Goal: Task Accomplishment & Management: Use online tool/utility

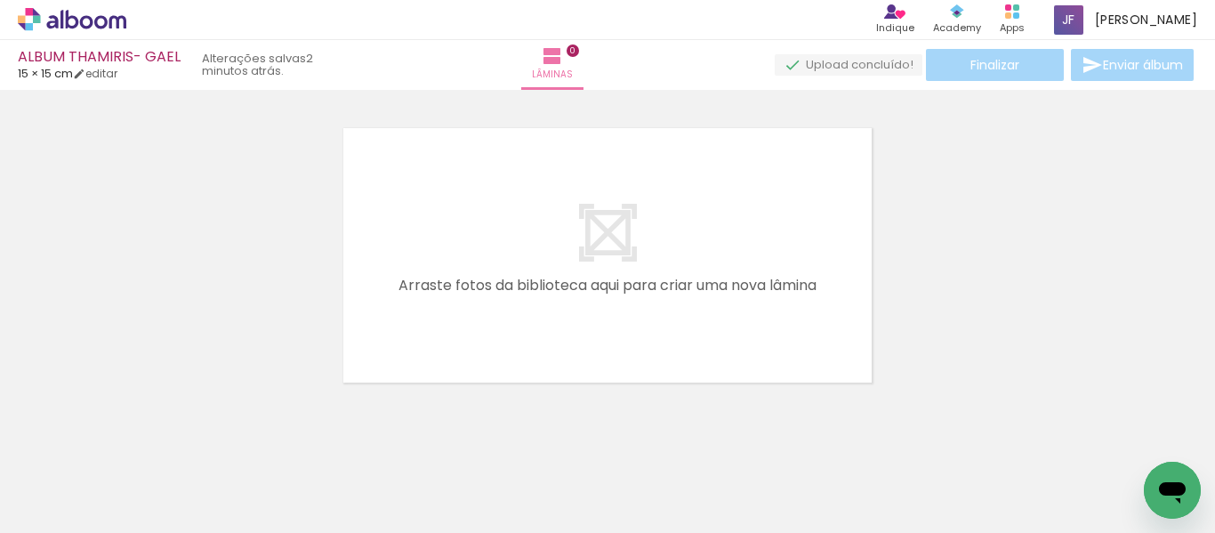
scroll to position [0, 3678]
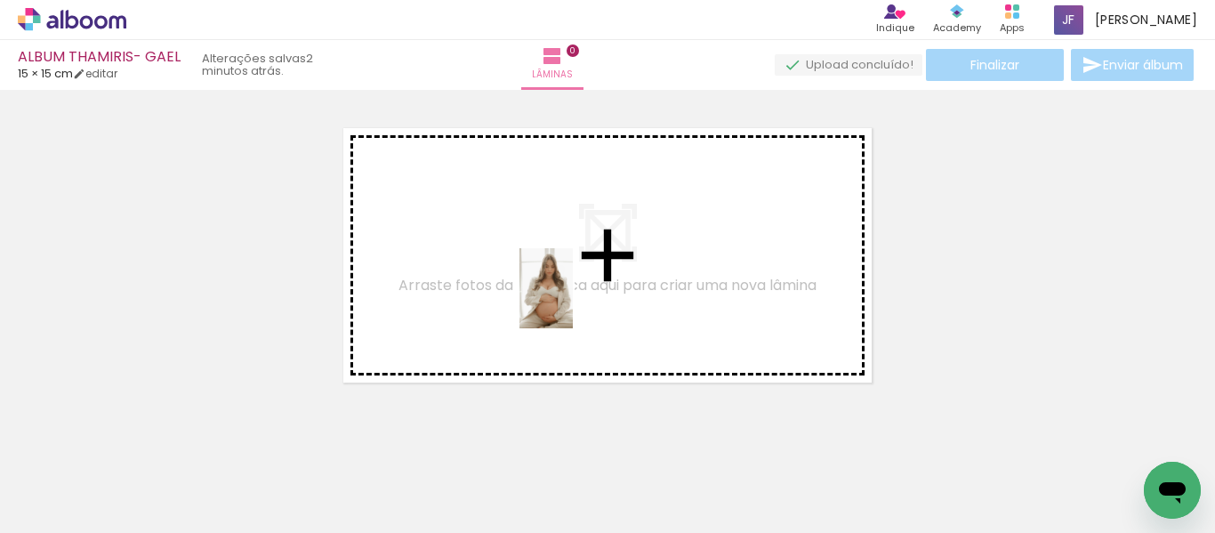
drag, startPoint x: 595, startPoint y: 475, endPoint x: 573, endPoint y: 302, distance: 174.9
click at [573, 302] on quentale-workspace at bounding box center [607, 266] width 1215 height 533
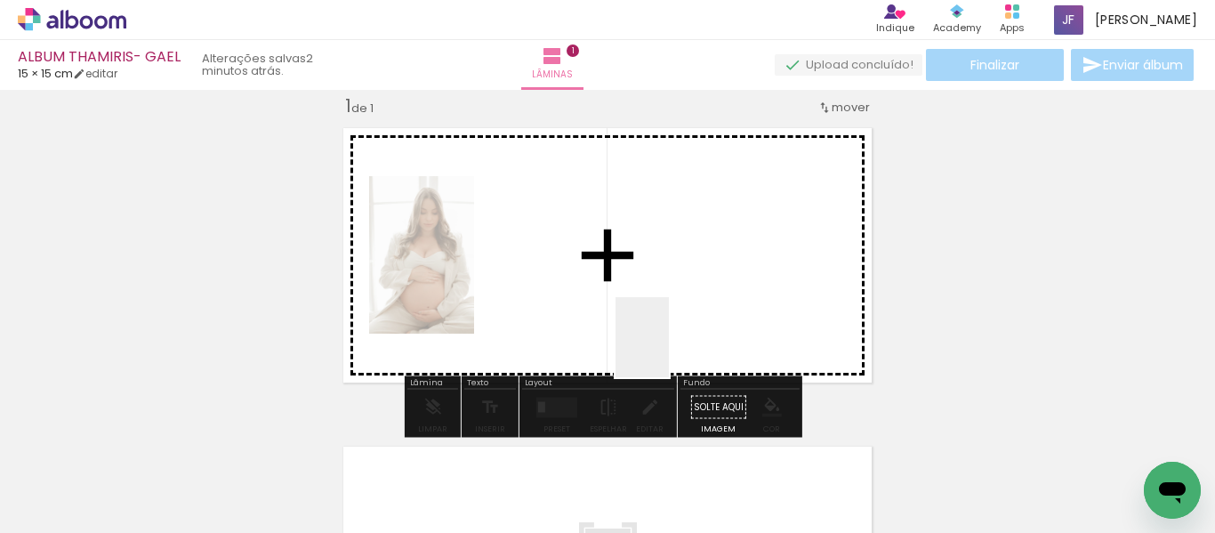
scroll to position [23, 0]
drag, startPoint x: 689, startPoint y: 474, endPoint x: 659, endPoint y: 270, distance: 205.9
click at [659, 270] on quentale-workspace at bounding box center [607, 266] width 1215 height 533
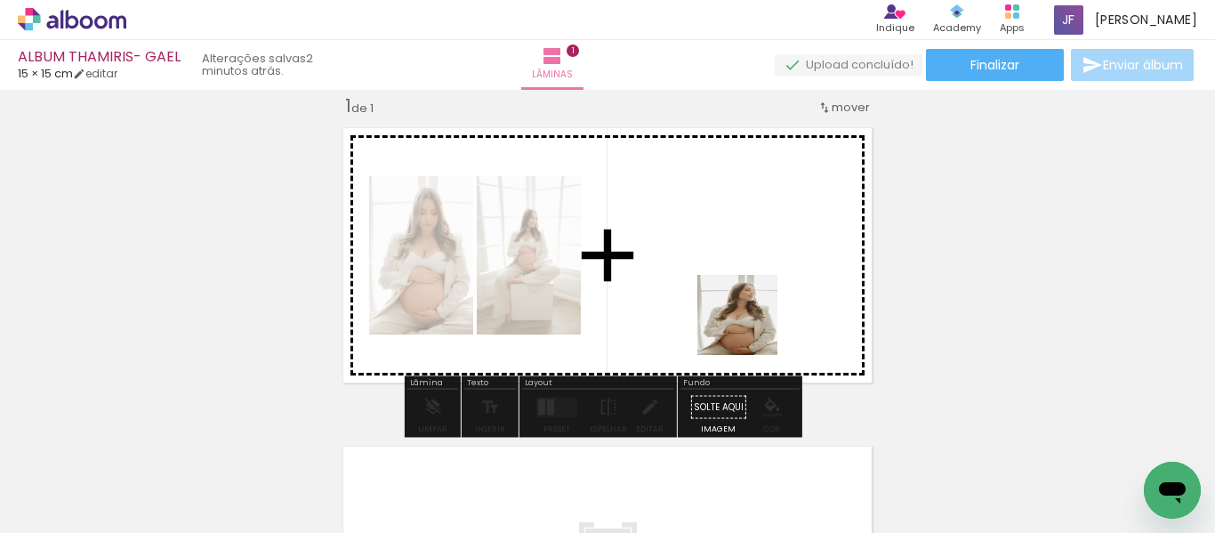
drag, startPoint x: 804, startPoint y: 477, endPoint x: 714, endPoint y: 238, distance: 254.8
click at [714, 238] on quentale-workspace at bounding box center [607, 266] width 1215 height 533
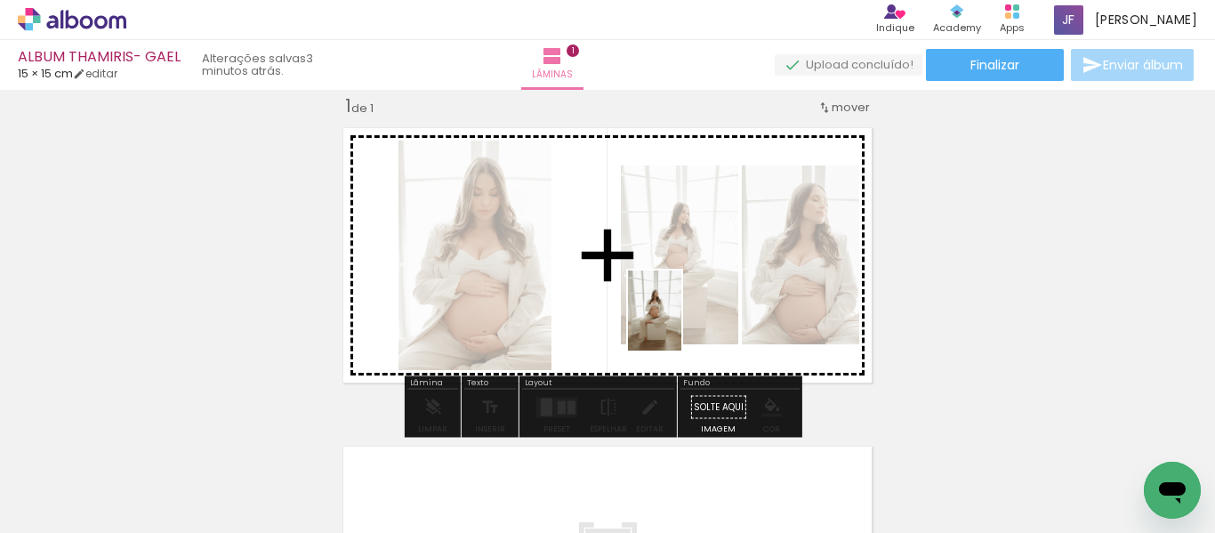
drag, startPoint x: 874, startPoint y: 498, endPoint x: 667, endPoint y: 313, distance: 277.8
click at [667, 313] on quentale-workspace at bounding box center [607, 266] width 1215 height 533
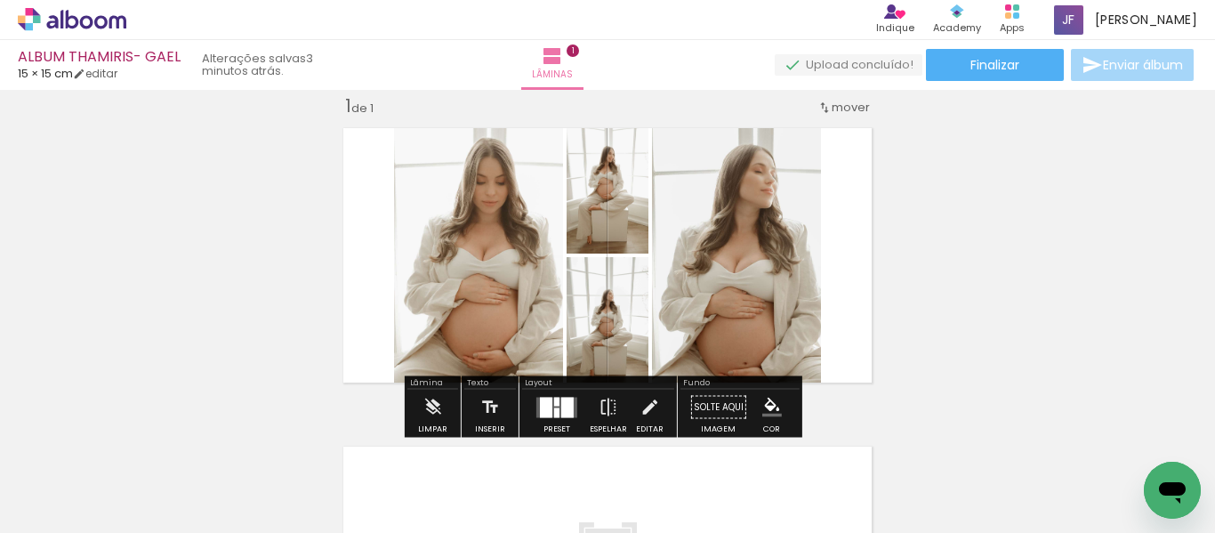
click at [567, 410] on div at bounding box center [567, 407] width 12 height 20
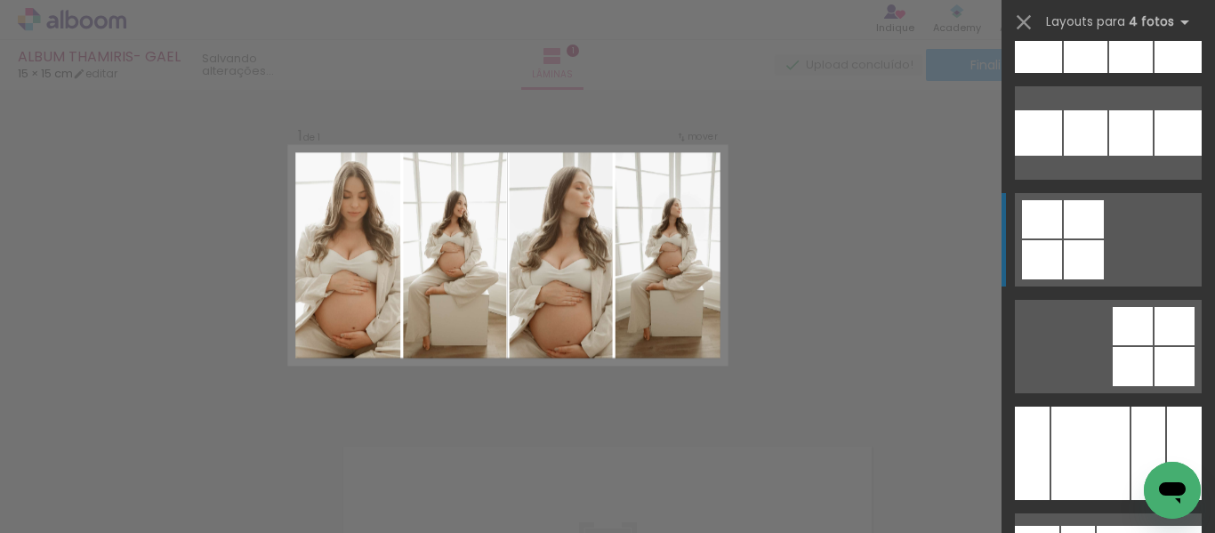
scroll to position [12613, 0]
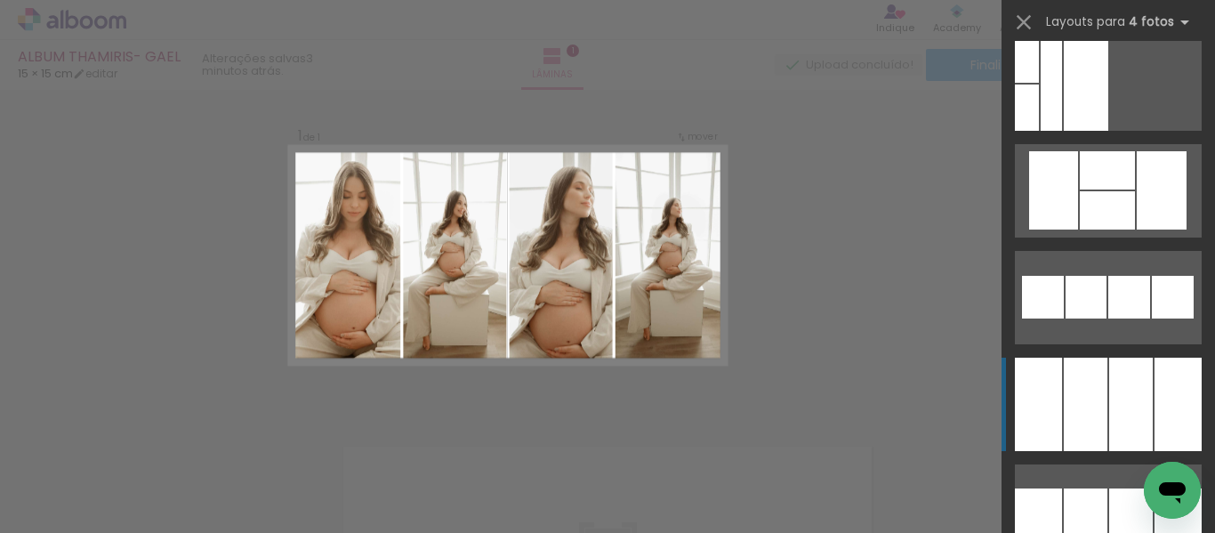
click at [1121, 407] on div at bounding box center [1131, 404] width 44 height 93
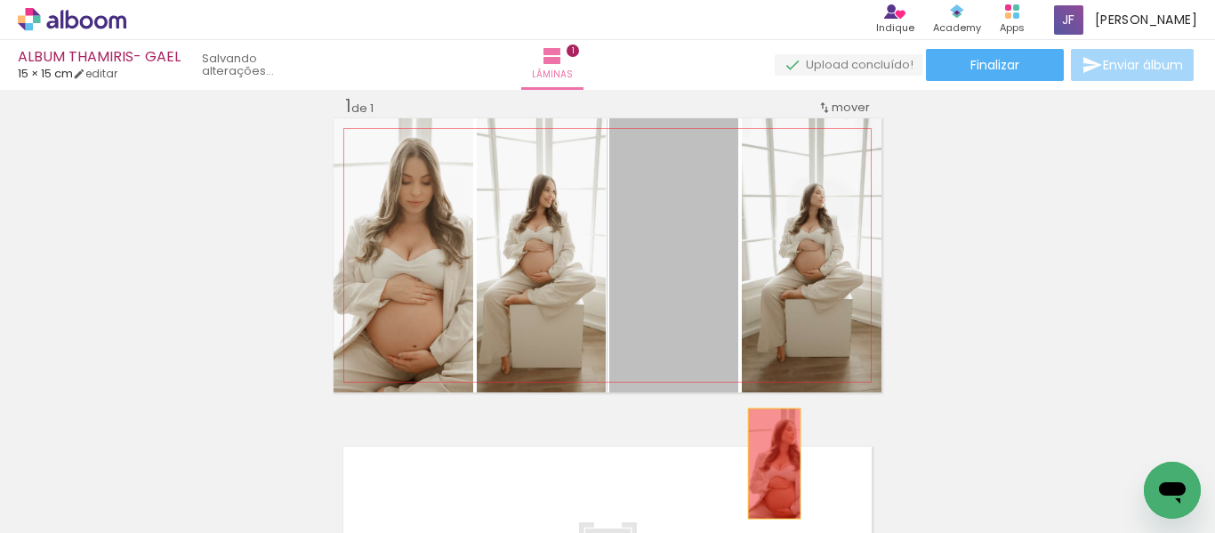
drag, startPoint x: 716, startPoint y: 263, endPoint x: 768, endPoint y: 463, distance: 206.7
click at [768, 463] on quentale-workspace at bounding box center [607, 266] width 1215 height 533
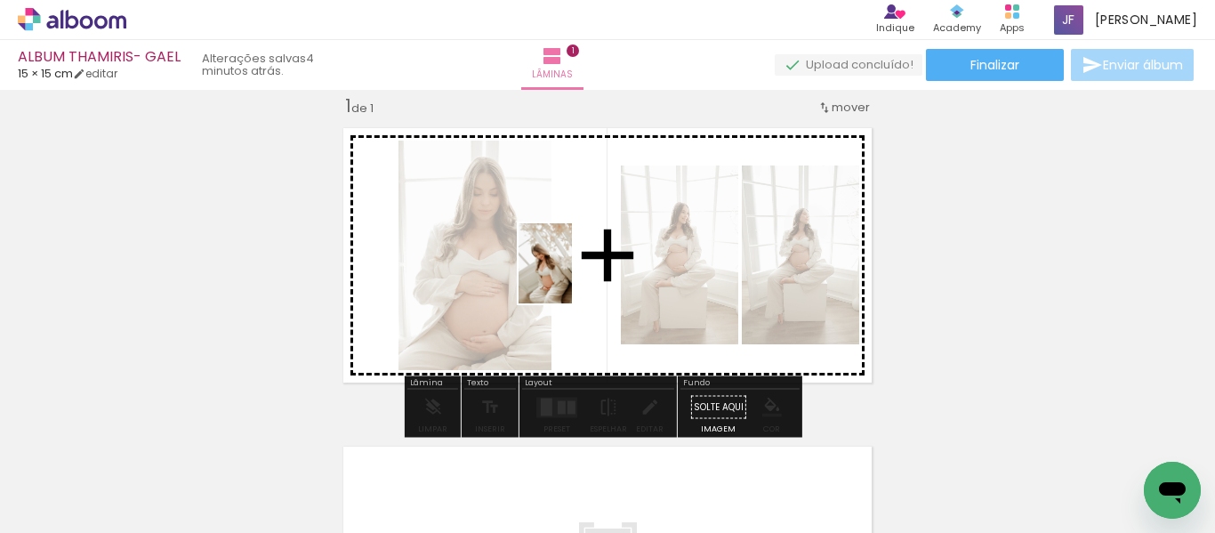
drag, startPoint x: 908, startPoint y: 430, endPoint x: 571, endPoint y: 272, distance: 372.1
click at [571, 272] on quentale-workspace at bounding box center [607, 266] width 1215 height 533
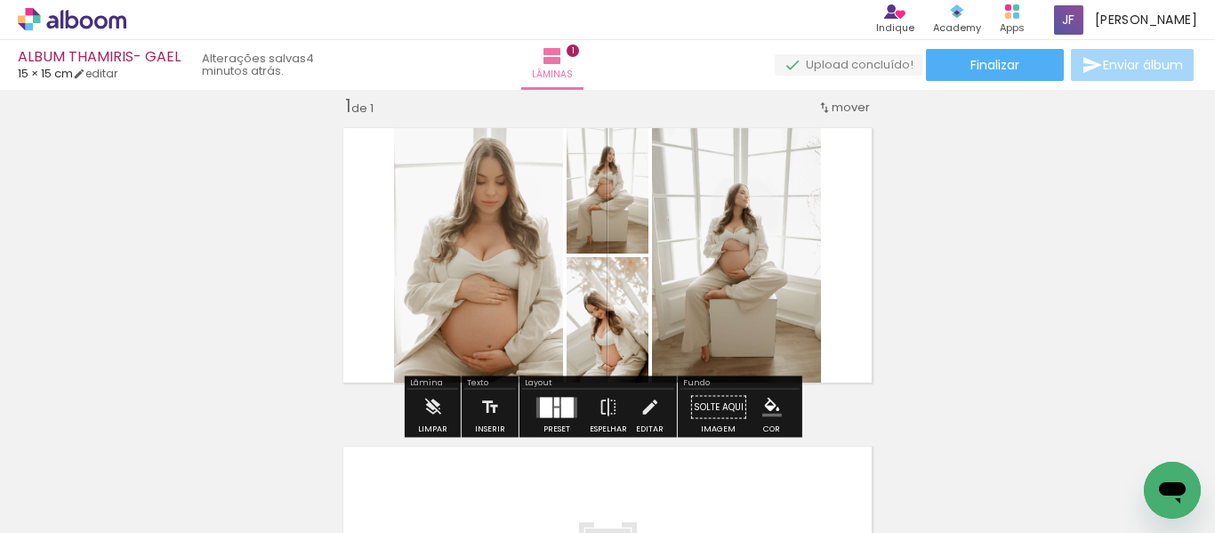
click at [561, 402] on div at bounding box center [567, 407] width 12 height 20
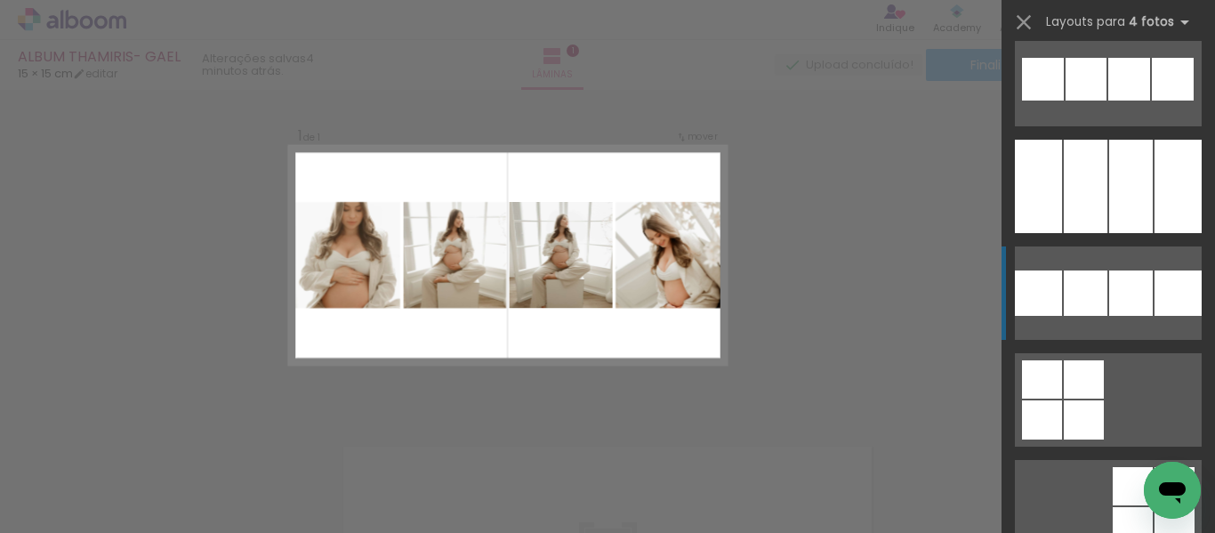
scroll to position [12839, 0]
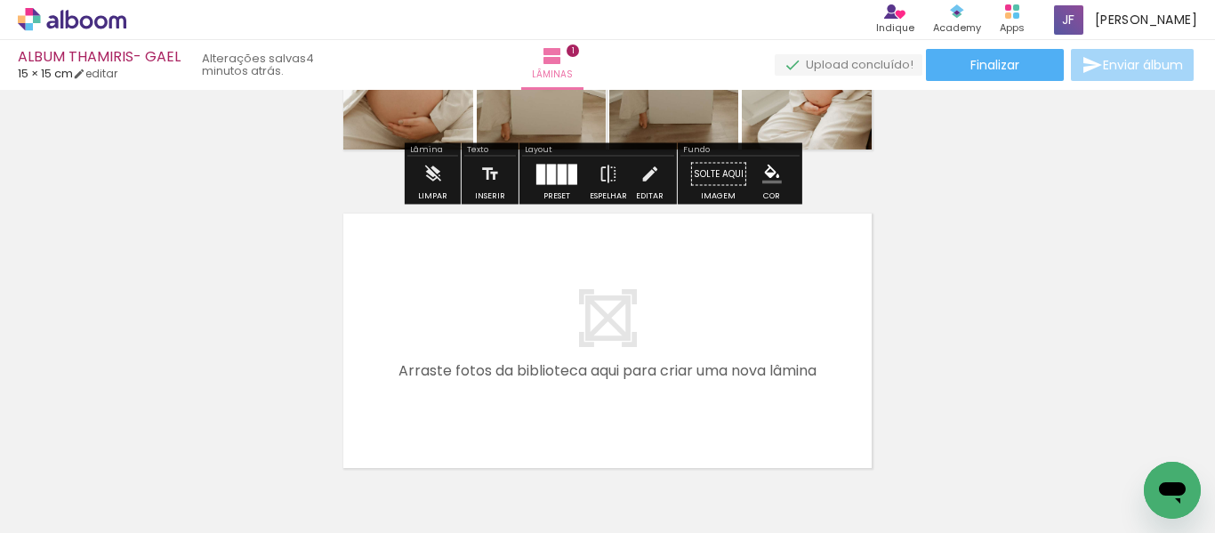
scroll to position [352, 0]
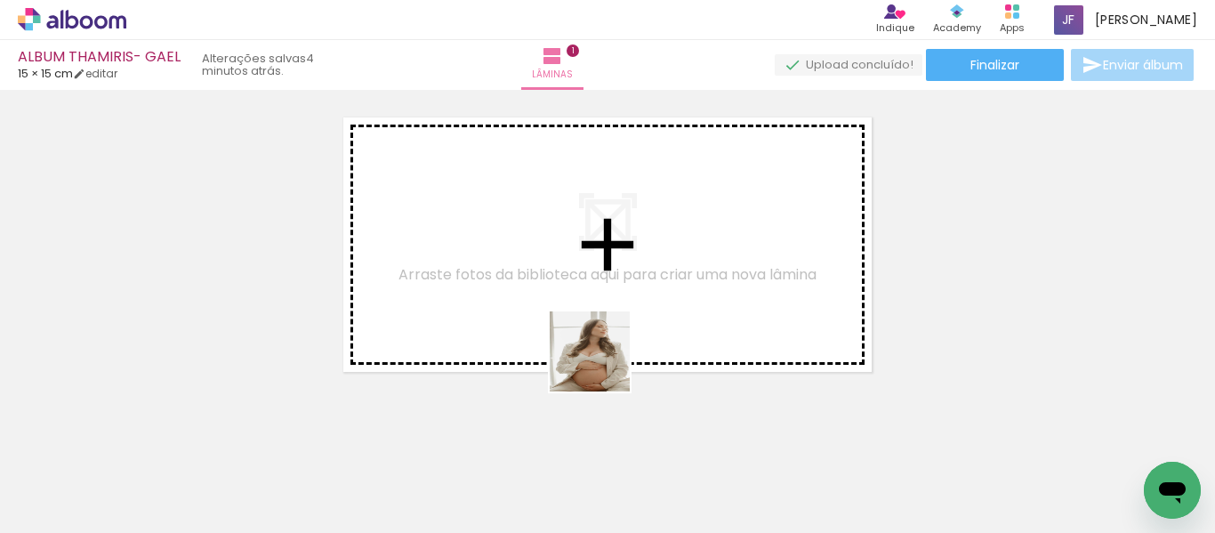
drag, startPoint x: 596, startPoint y: 491, endPoint x: 609, endPoint y: 293, distance: 198.8
click at [609, 293] on quentale-workspace at bounding box center [607, 266] width 1215 height 533
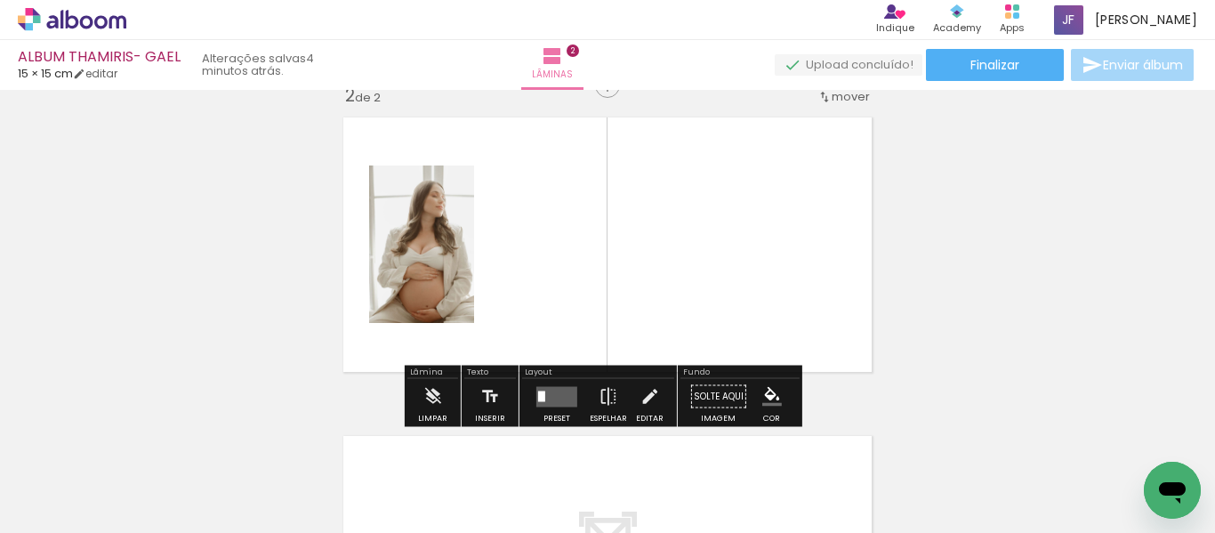
scroll to position [342, 0]
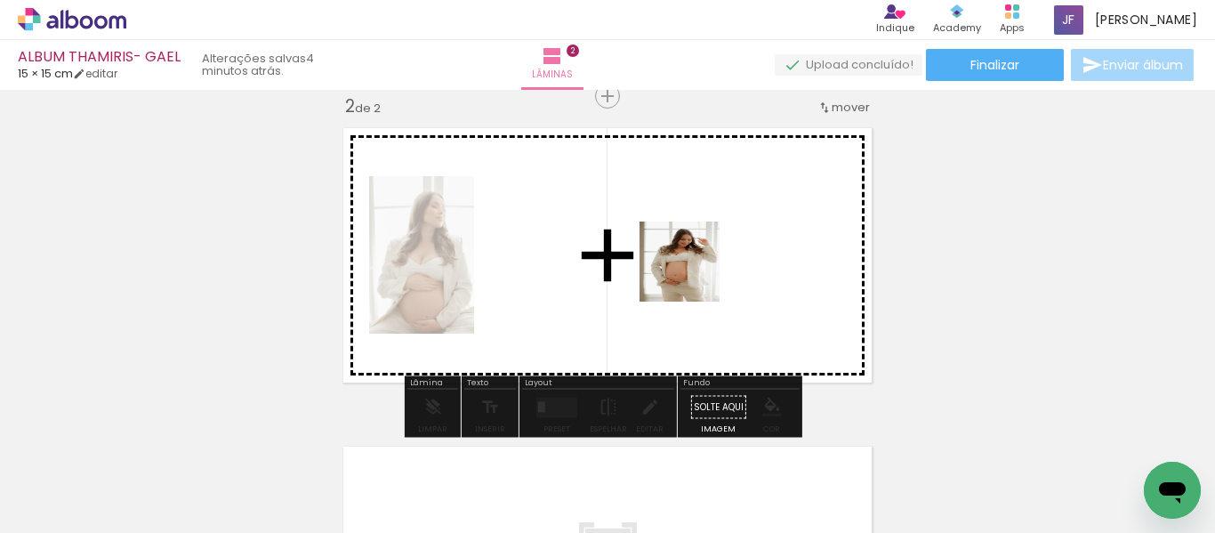
drag, startPoint x: 796, startPoint y: 497, endPoint x: 683, endPoint y: 254, distance: 268.7
click at [683, 254] on quentale-workspace at bounding box center [607, 266] width 1215 height 533
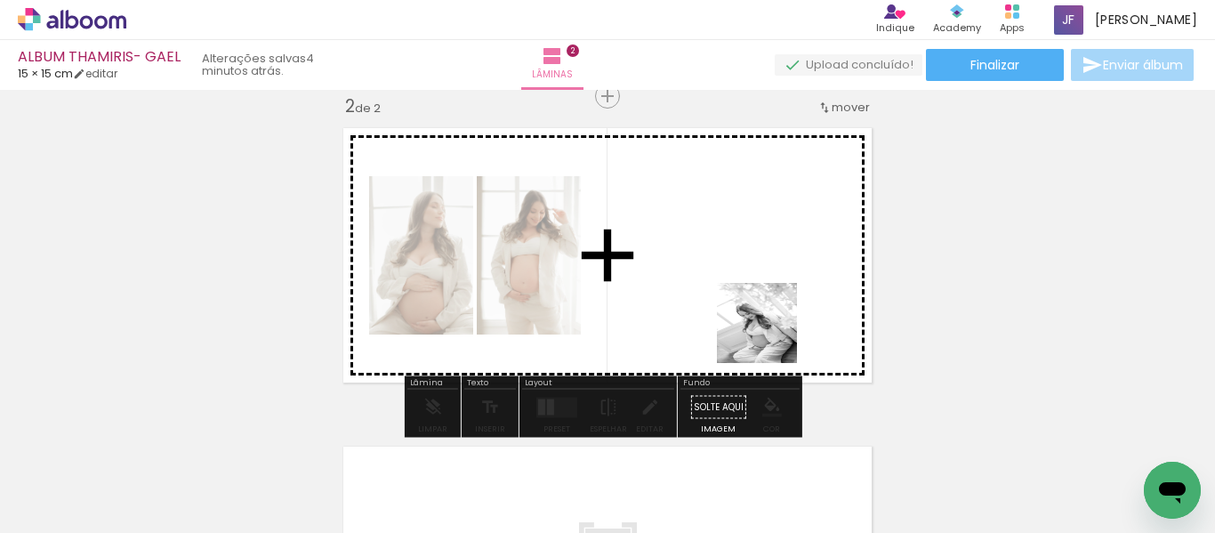
drag, startPoint x: 899, startPoint y: 476, endPoint x: 734, endPoint y: 287, distance: 250.9
click at [734, 287] on quentale-workspace at bounding box center [607, 266] width 1215 height 533
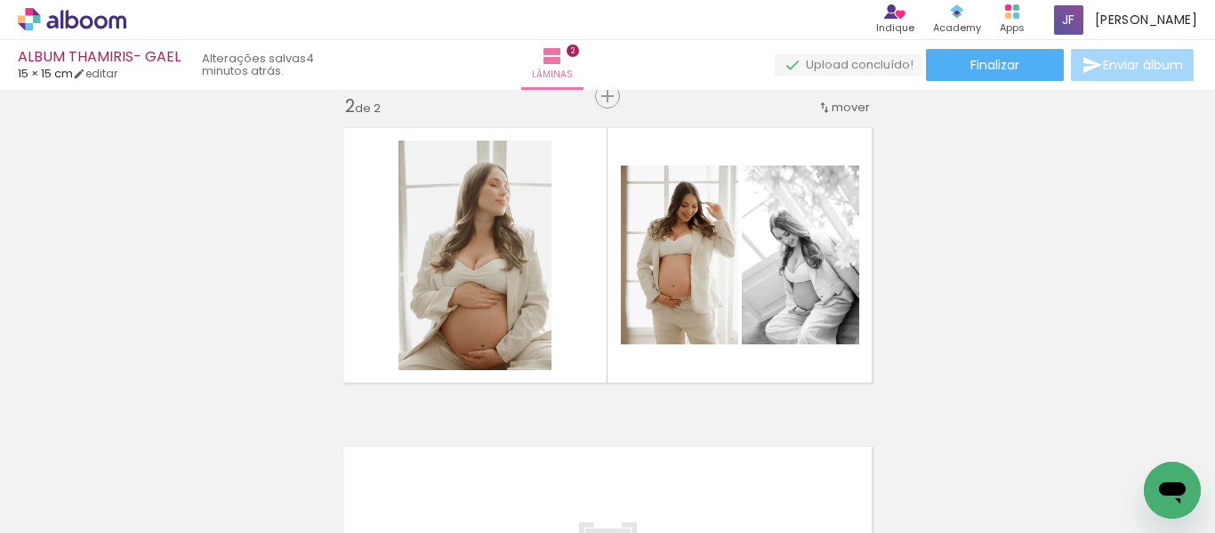
scroll to position [0, 4515]
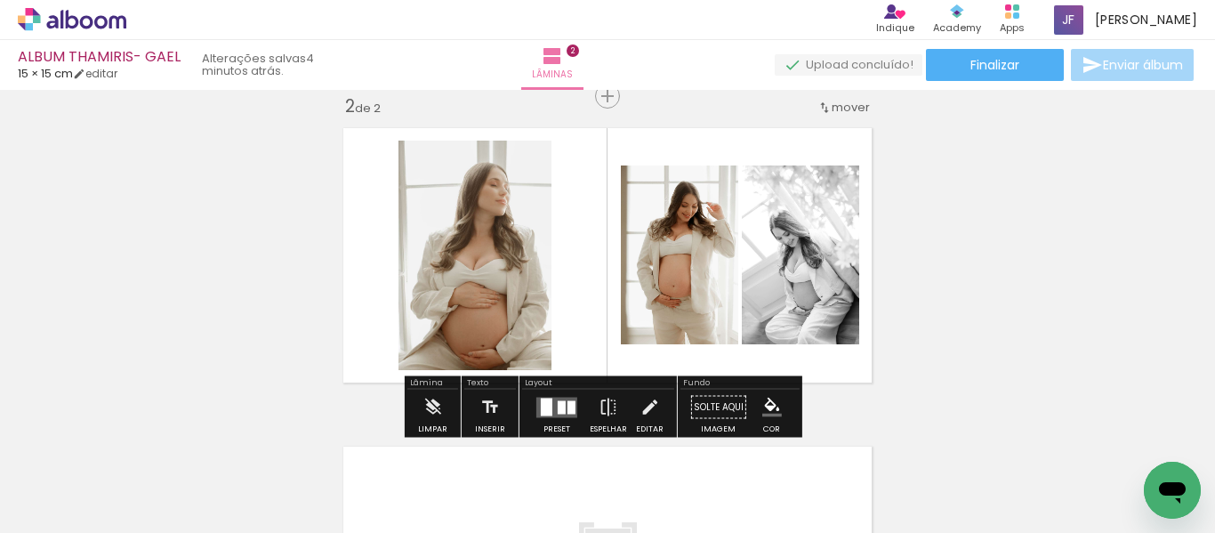
click at [568, 408] on div at bounding box center [572, 406] width 8 height 13
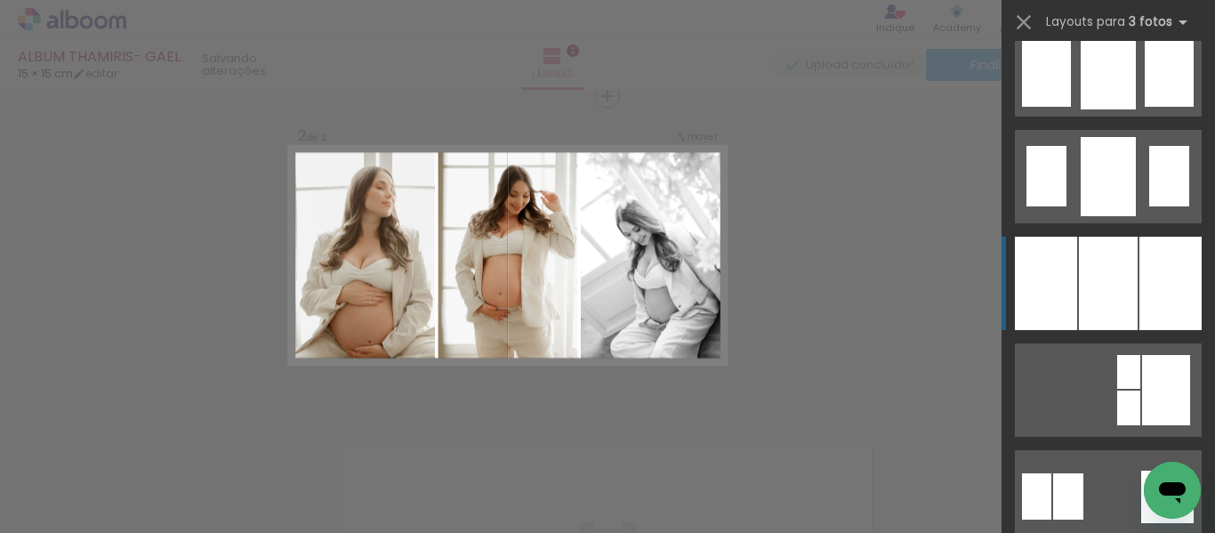
scroll to position [1420, 0]
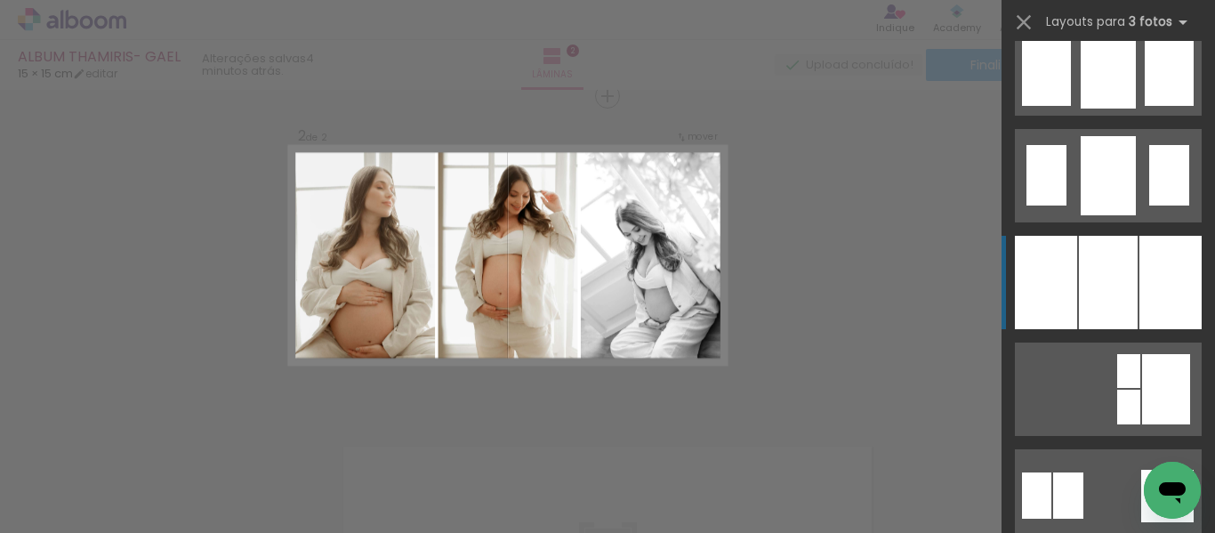
click at [1062, 303] on div at bounding box center [1046, 282] width 62 height 93
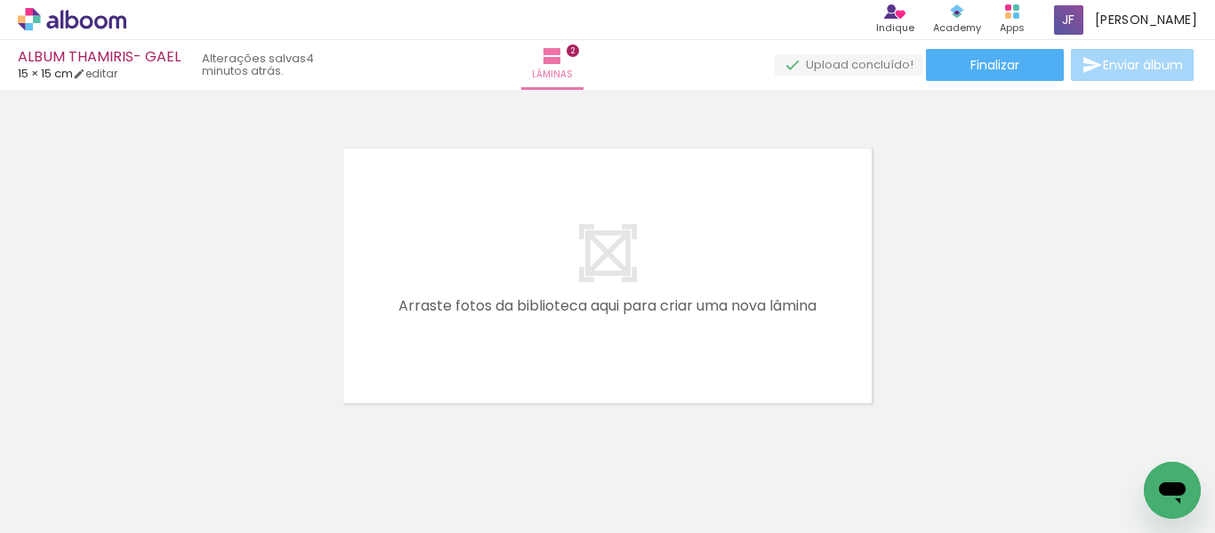
scroll to position [0, 4504]
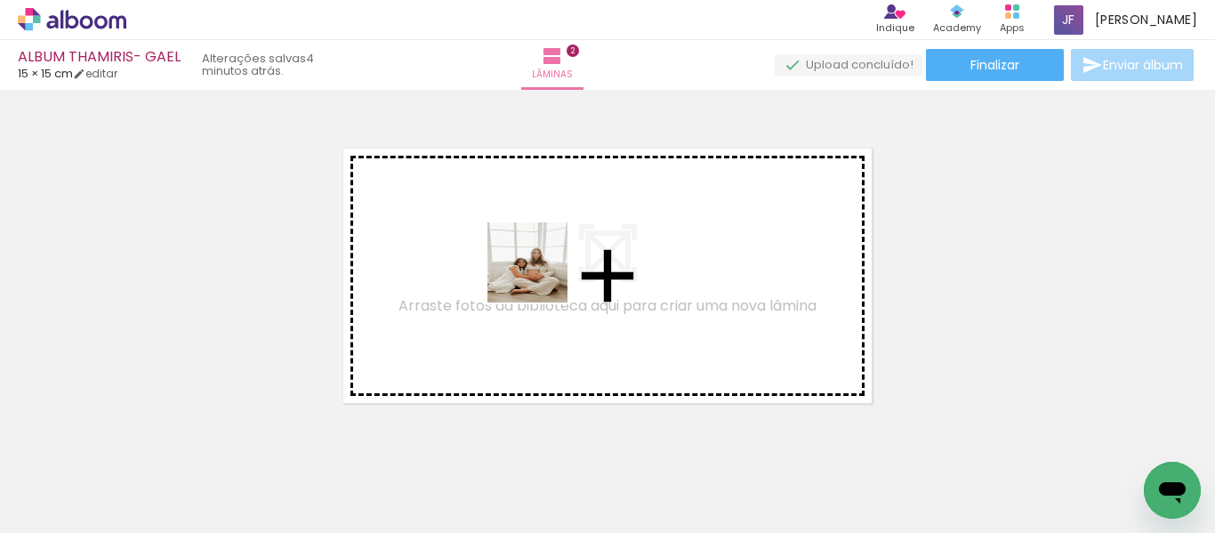
drag, startPoint x: 467, startPoint y: 488, endPoint x: 541, endPoint y: 276, distance: 225.1
click at [541, 276] on quentale-workspace at bounding box center [607, 266] width 1215 height 533
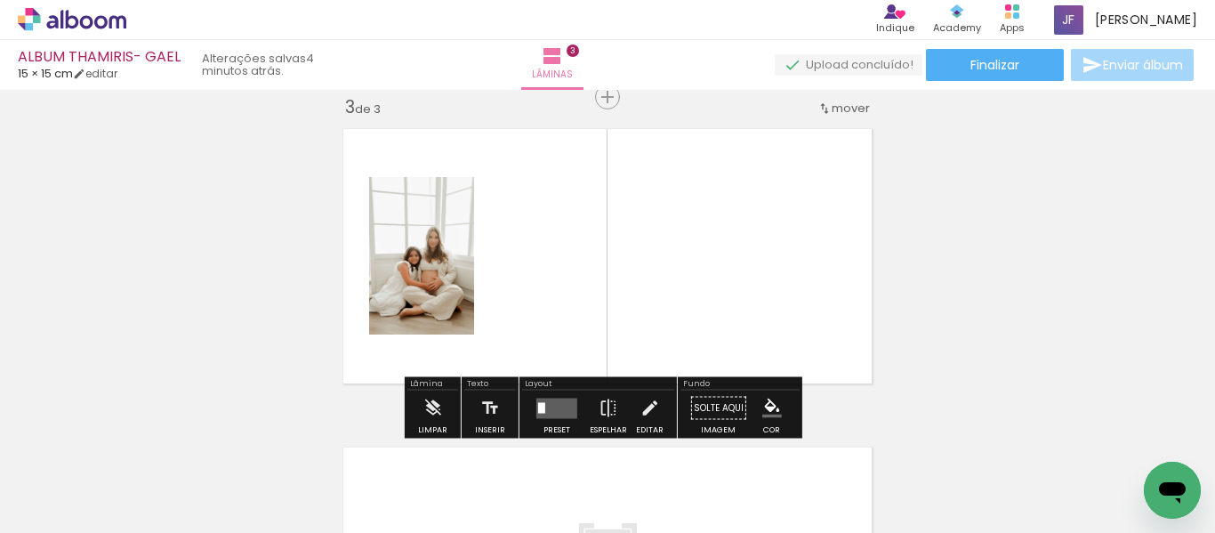
scroll to position [660, 0]
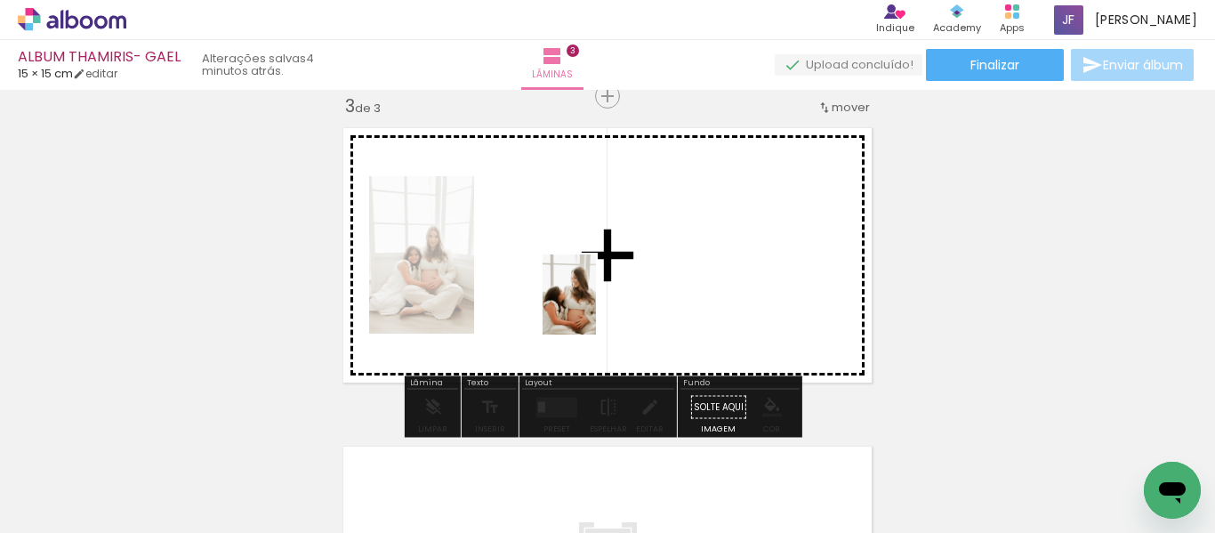
drag, startPoint x: 581, startPoint y: 391, endPoint x: 596, endPoint y: 308, distance: 84.1
click at [596, 308] on quentale-workspace at bounding box center [607, 266] width 1215 height 533
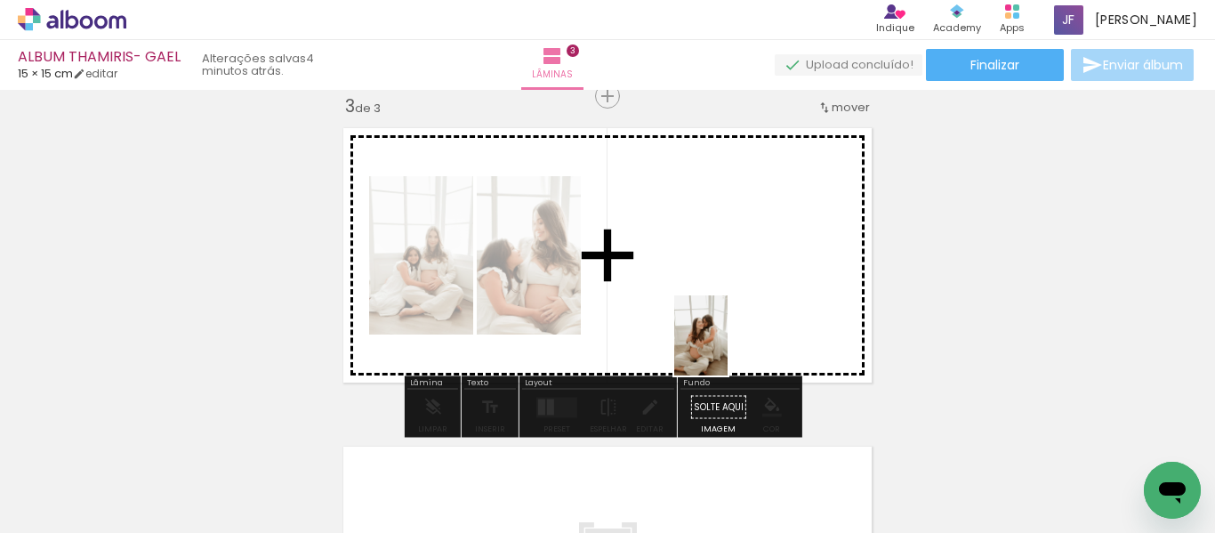
drag, startPoint x: 862, startPoint y: 497, endPoint x: 727, endPoint y: 348, distance: 201.5
click at [727, 348] on quentale-workspace at bounding box center [607, 266] width 1215 height 533
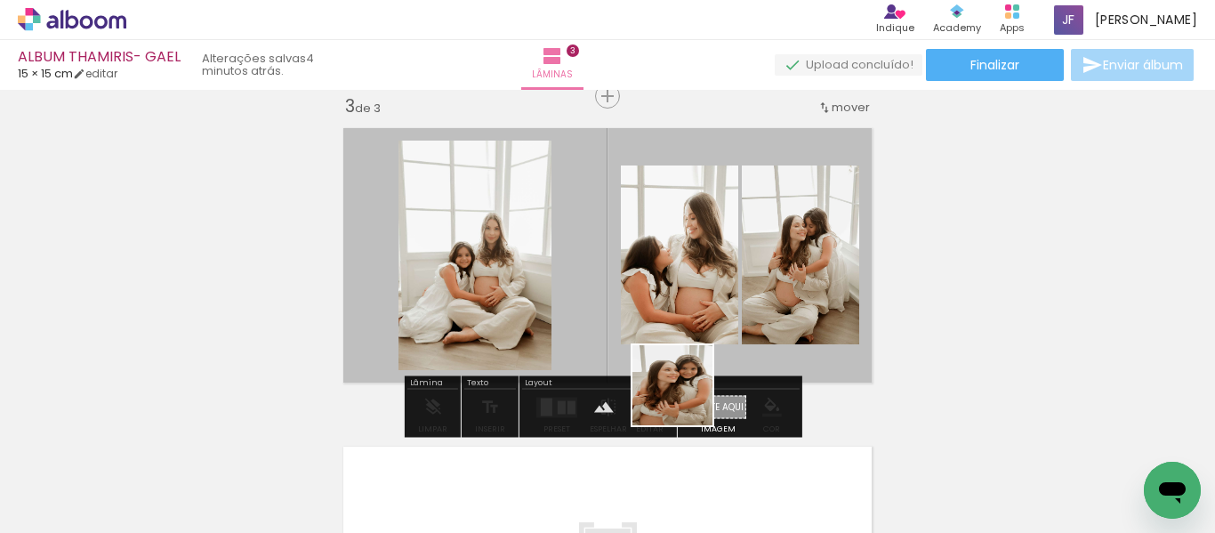
drag, startPoint x: 758, startPoint y: 477, endPoint x: 649, endPoint y: 353, distance: 164.5
click at [649, 353] on quentale-workspace at bounding box center [607, 266] width 1215 height 533
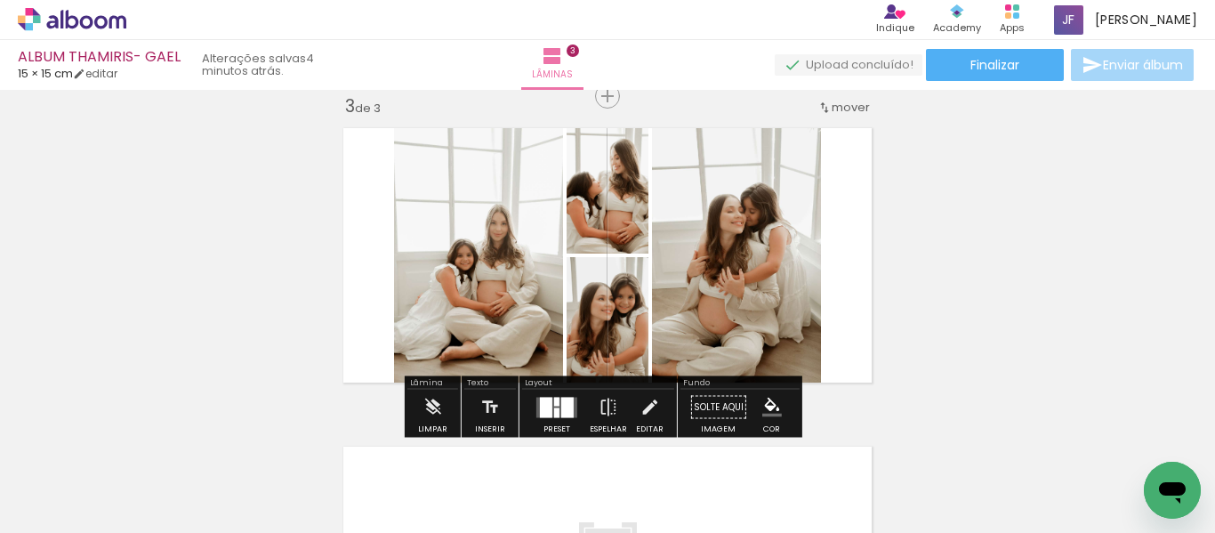
drag, startPoint x: 667, startPoint y: 487, endPoint x: 632, endPoint y: 270, distance: 220.0
click at [632, 270] on quentale-workspace at bounding box center [607, 266] width 1215 height 533
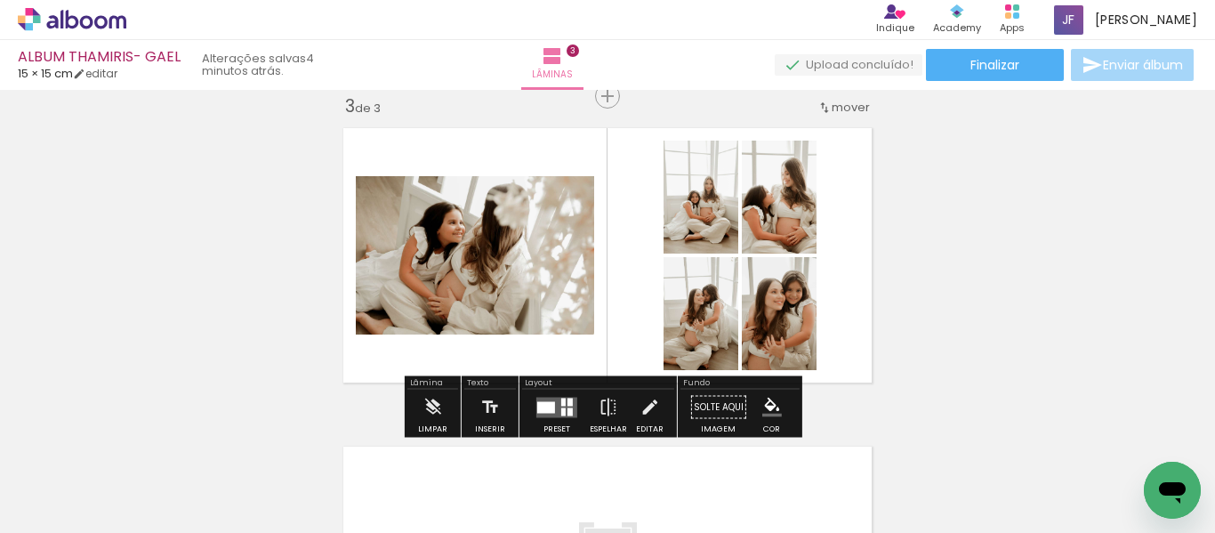
click at [554, 422] on quentale-thumb at bounding box center [556, 473] width 100 height 102
click at [551, 405] on div at bounding box center [546, 407] width 18 height 12
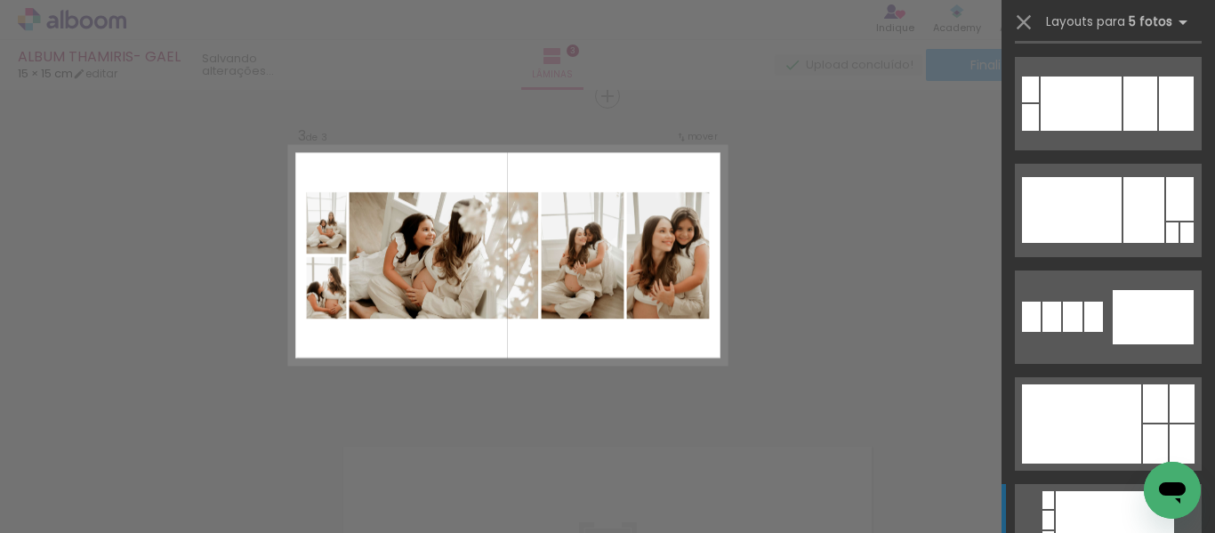
scroll to position [2880, 0]
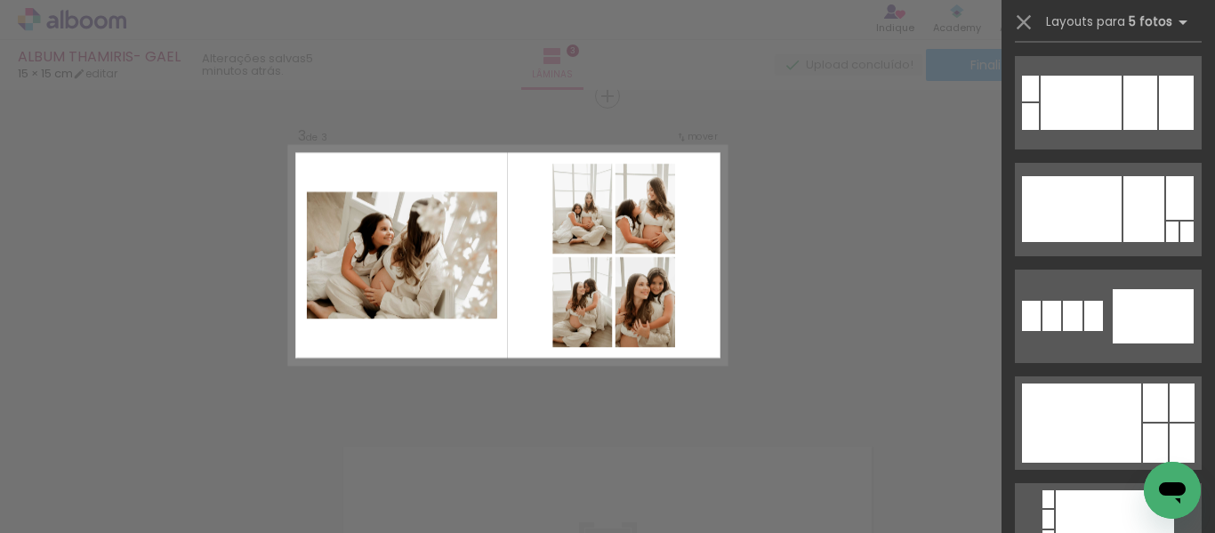
click at [861, 239] on div "Confirmar Cancelar" at bounding box center [607, 88] width 1215 height 1317
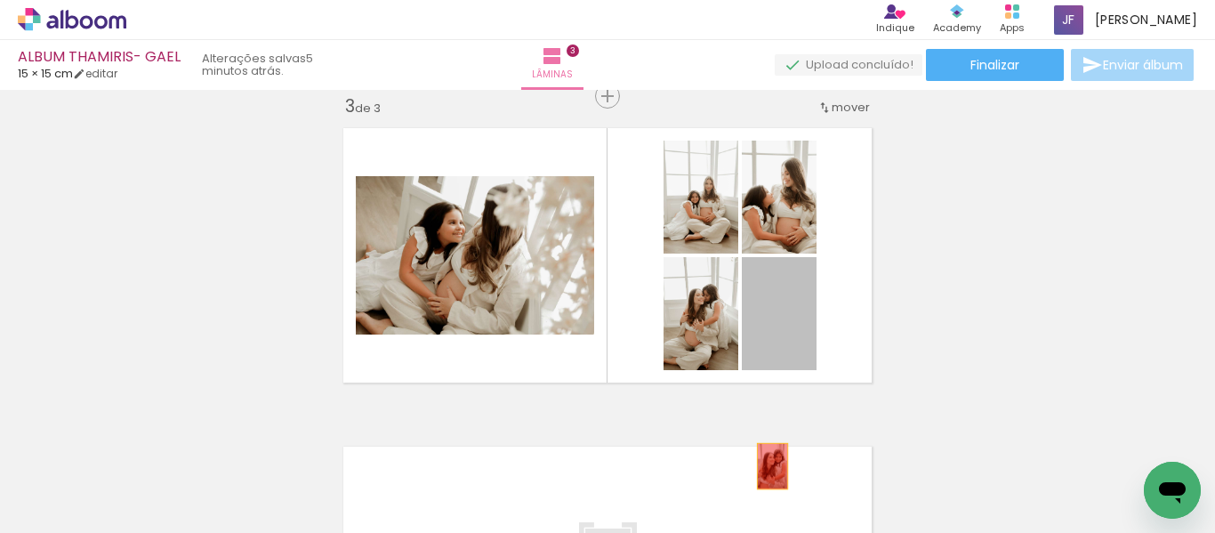
drag, startPoint x: 776, startPoint y: 319, endPoint x: 767, endPoint y: 487, distance: 168.4
click at [767, 487] on quentale-workspace at bounding box center [607, 266] width 1215 height 533
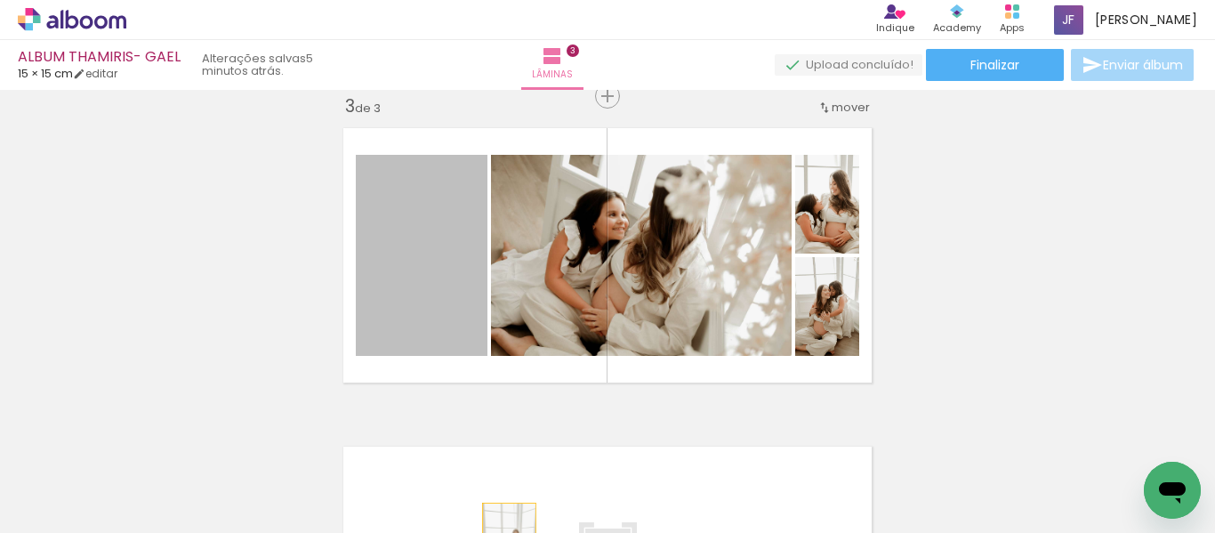
drag, startPoint x: 422, startPoint y: 292, endPoint x: 503, endPoint y: 544, distance: 265.3
click at [503, 532] on html "link( href="../../bower_components/polymer/polymer.html" rel="import" ) picture…" at bounding box center [607, 266] width 1215 height 533
drag, startPoint x: 439, startPoint y: 270, endPoint x: 518, endPoint y: 478, distance: 221.6
click at [518, 478] on quentale-workspace at bounding box center [607, 266] width 1215 height 533
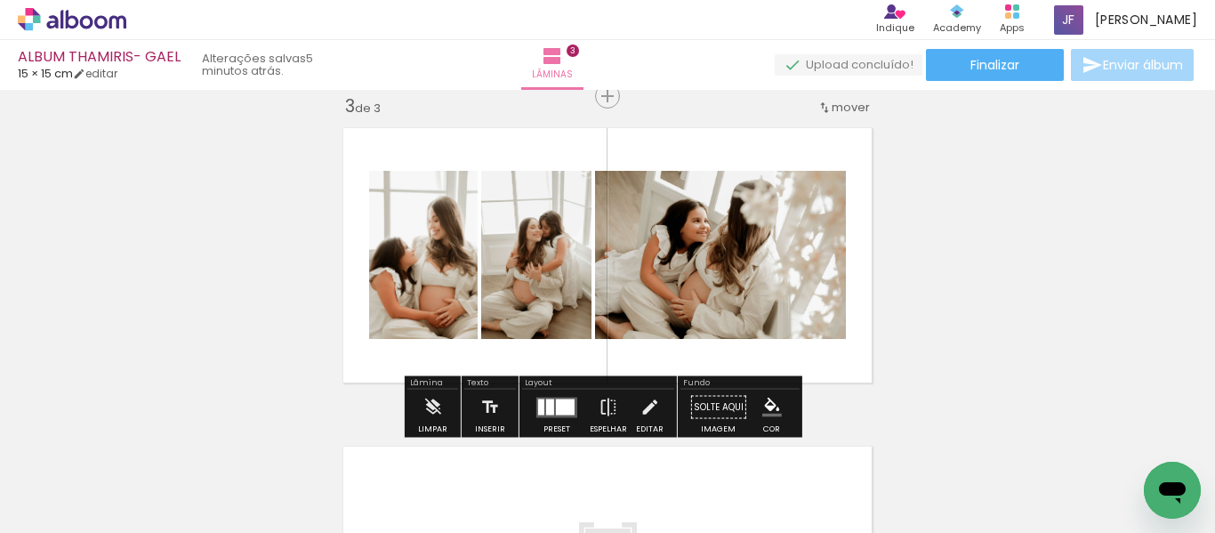
click at [561, 406] on div at bounding box center [565, 407] width 19 height 16
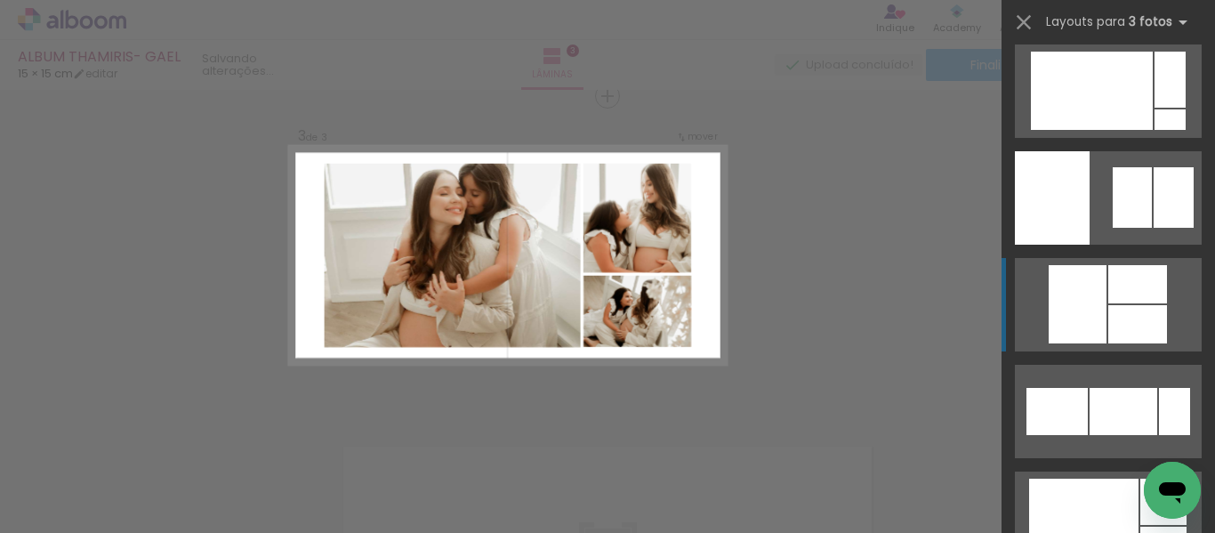
scroll to position [10690, 0]
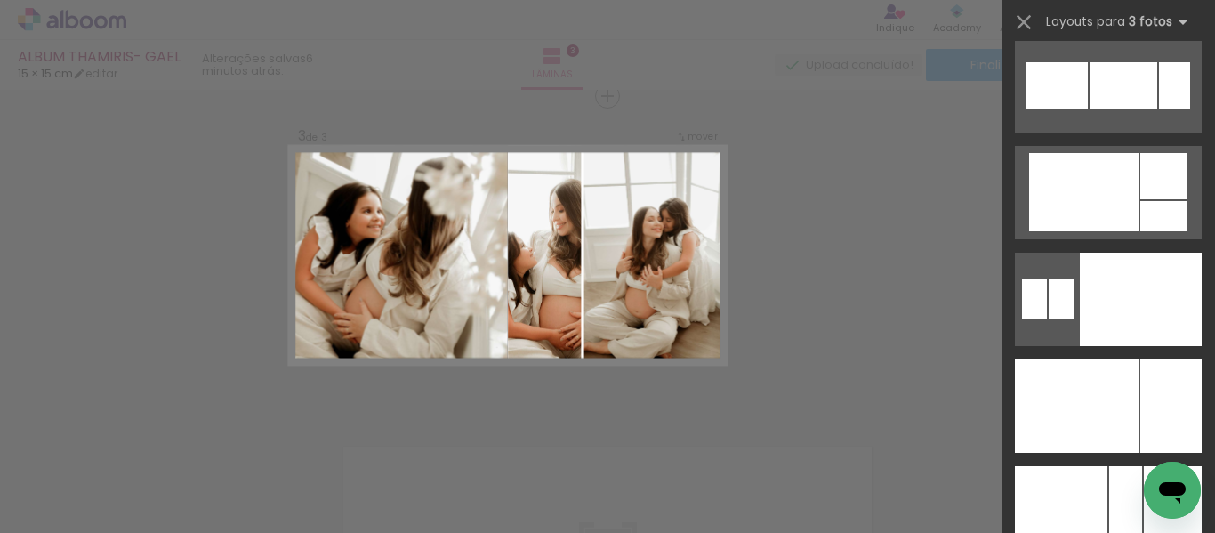
click at [861, 163] on div "Confirmar Cancelar" at bounding box center [607, 88] width 1215 height 1317
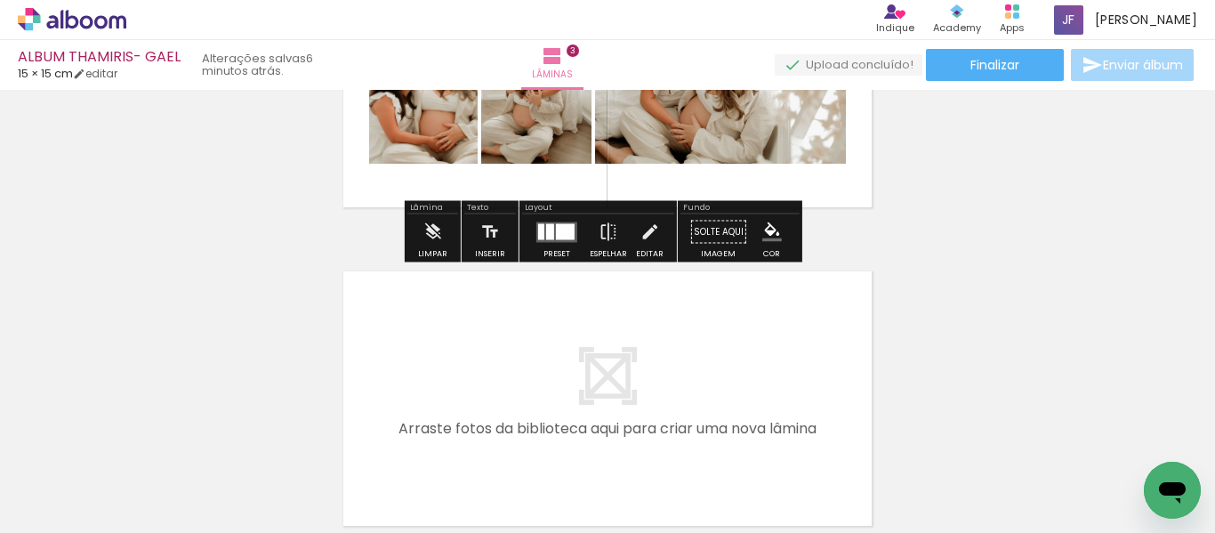
scroll to position [881, 0]
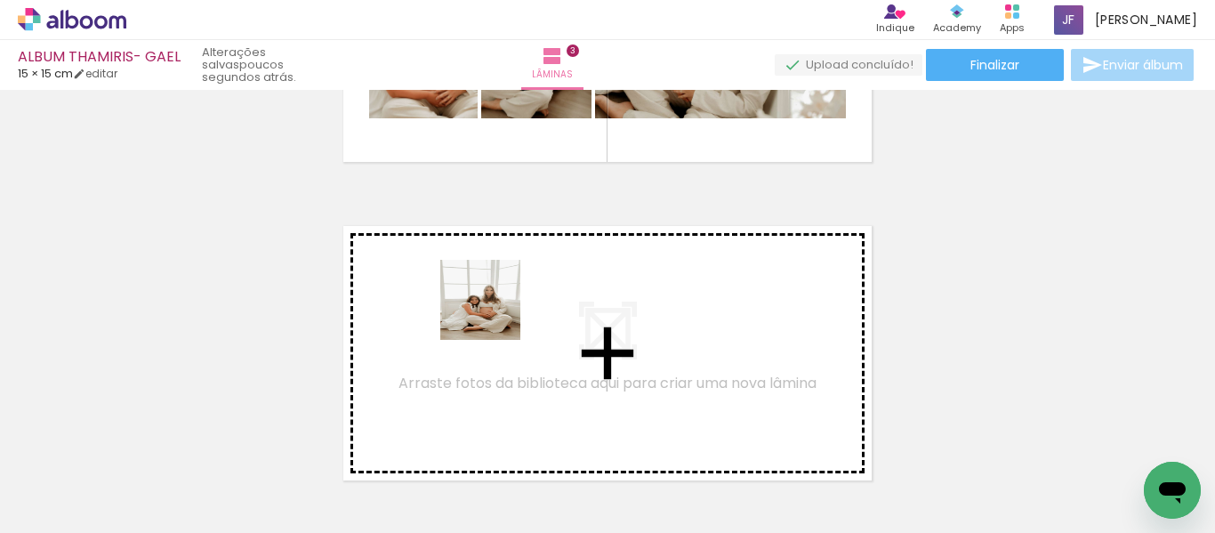
drag, startPoint x: 472, startPoint y: 485, endPoint x: 494, endPoint y: 310, distance: 175.7
click at [494, 310] on quentale-workspace at bounding box center [607, 266] width 1215 height 533
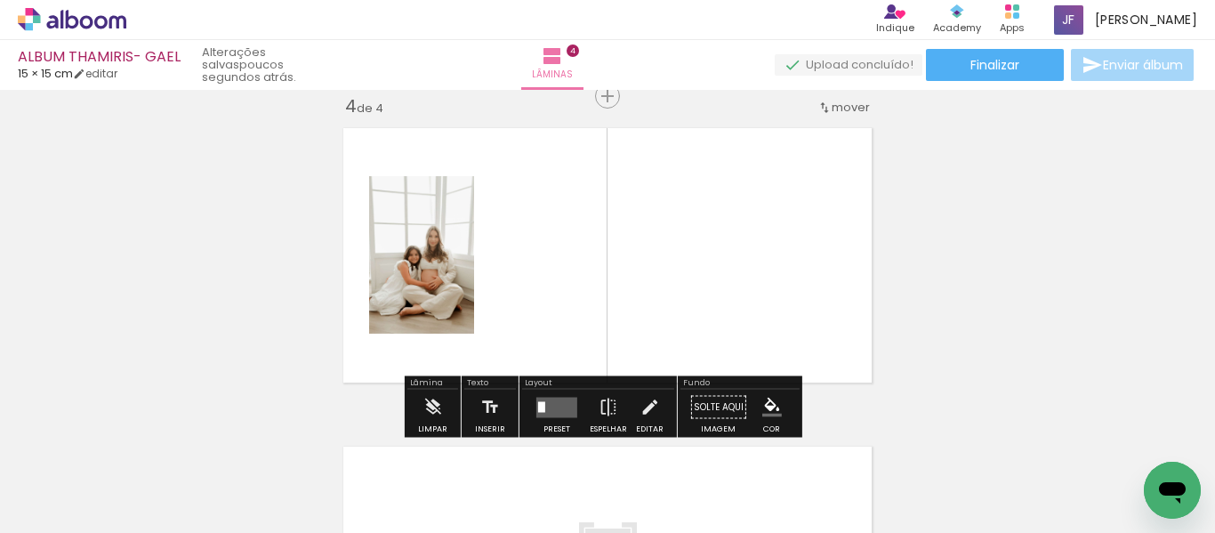
scroll to position [979, 0]
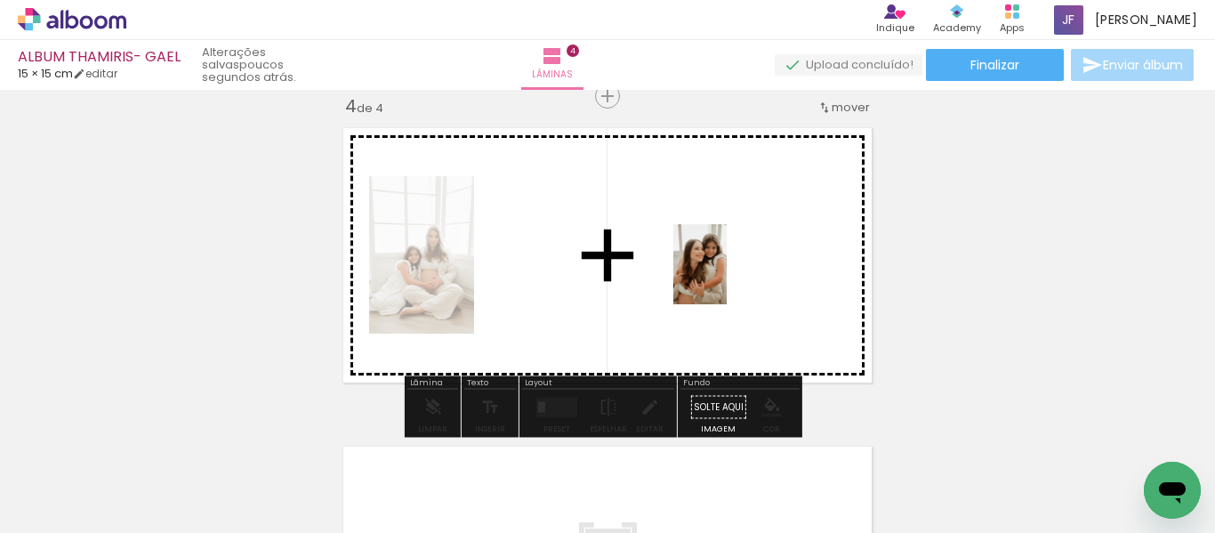
drag, startPoint x: 765, startPoint y: 483, endPoint x: 726, endPoint y: 277, distance: 210.1
click at [726, 277] on quentale-workspace at bounding box center [607, 266] width 1215 height 533
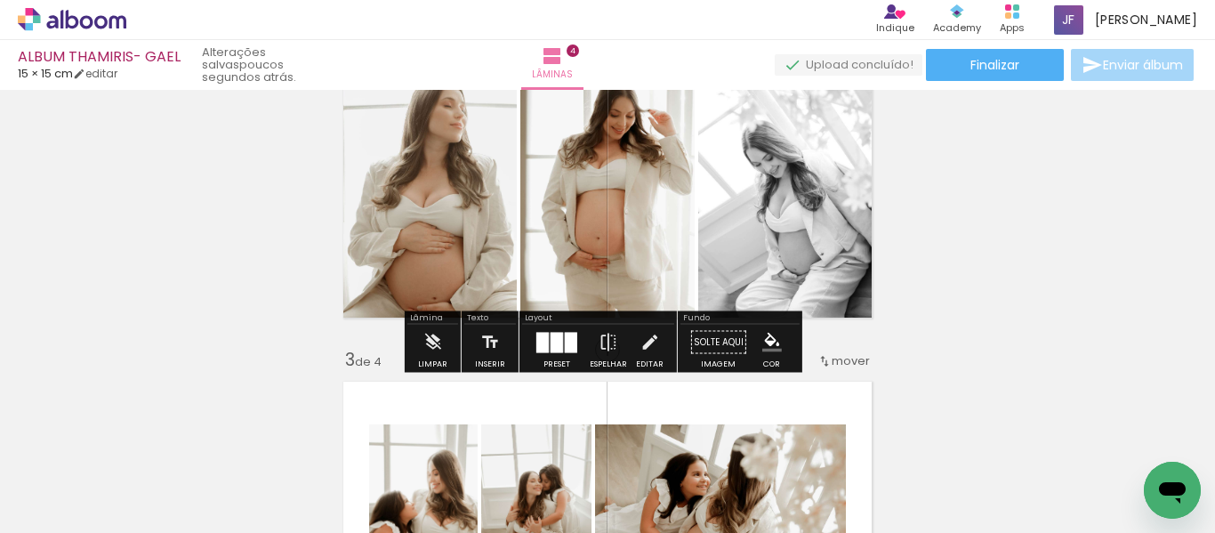
scroll to position [380, 0]
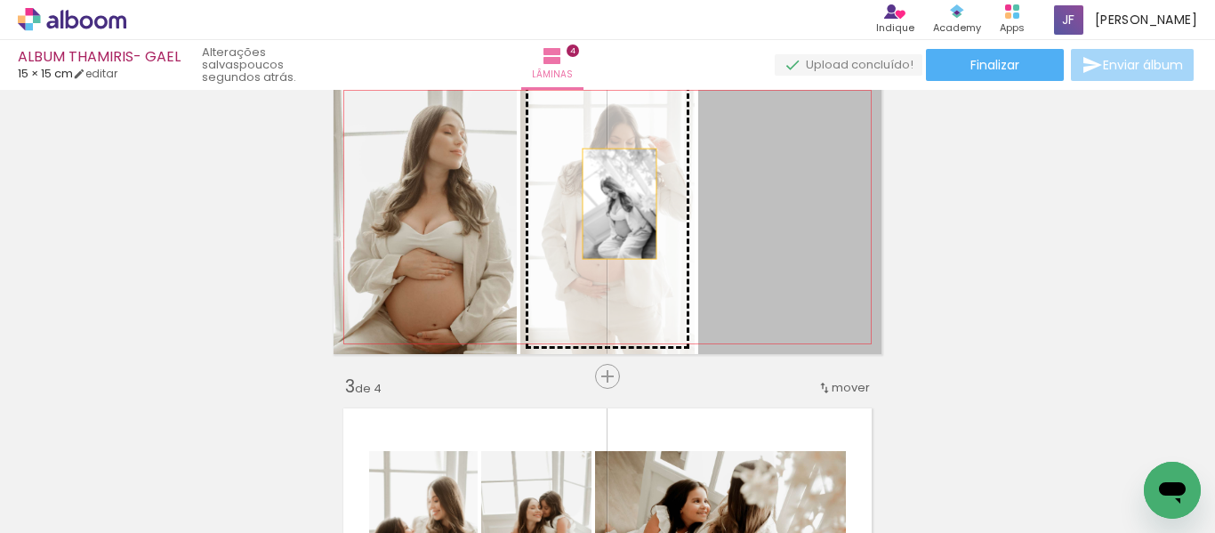
drag, startPoint x: 819, startPoint y: 220, endPoint x: 613, endPoint y: 203, distance: 207.1
click at [0, 0] on slot at bounding box center [0, 0] width 0 height 0
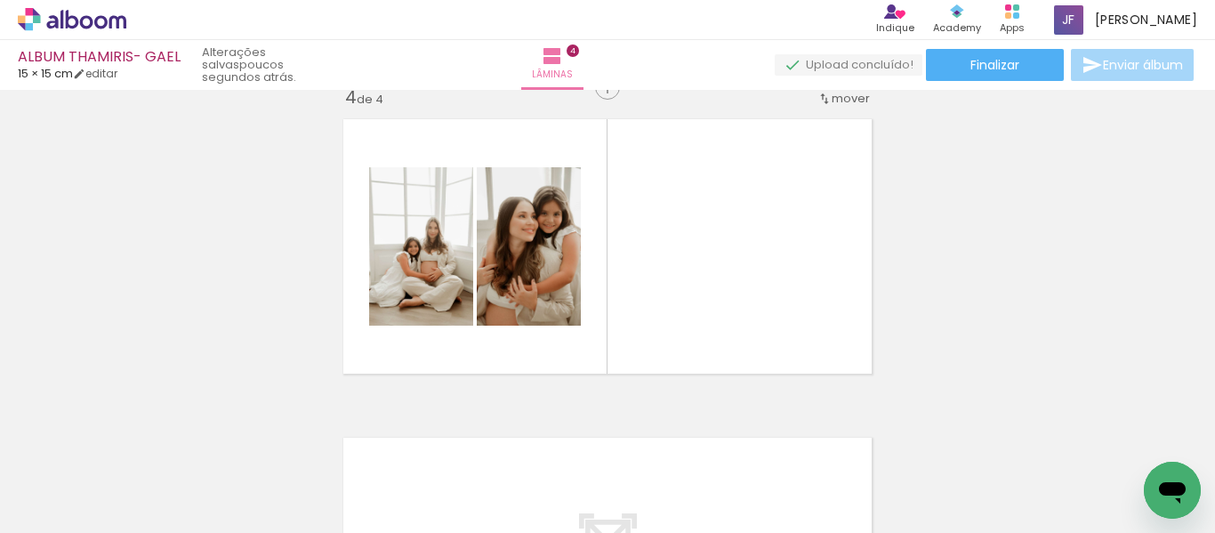
scroll to position [988, 0]
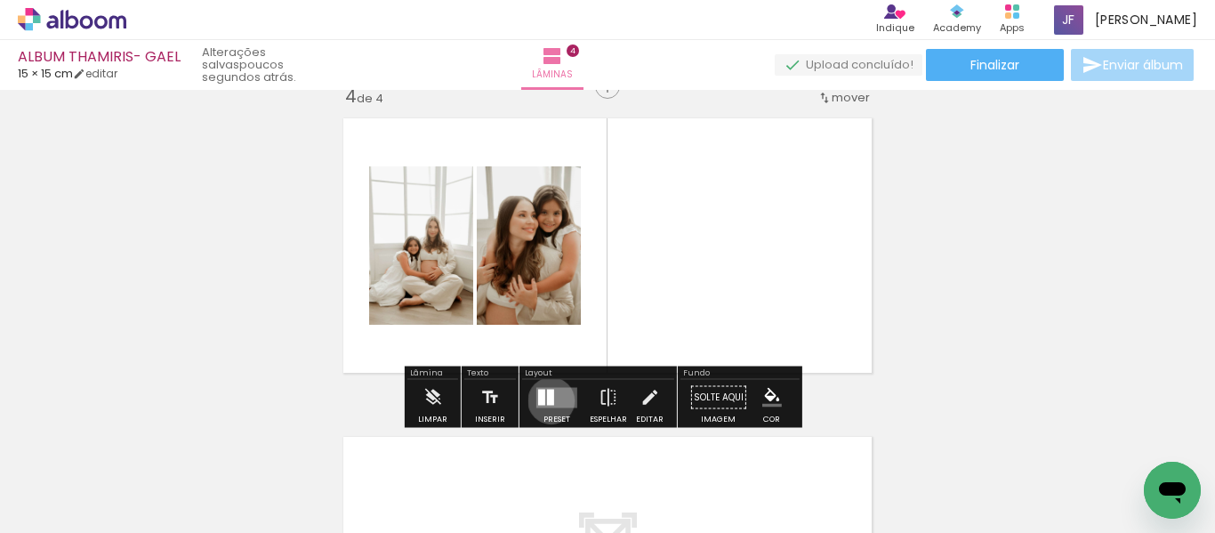
click at [547, 400] on div at bounding box center [550, 397] width 7 height 16
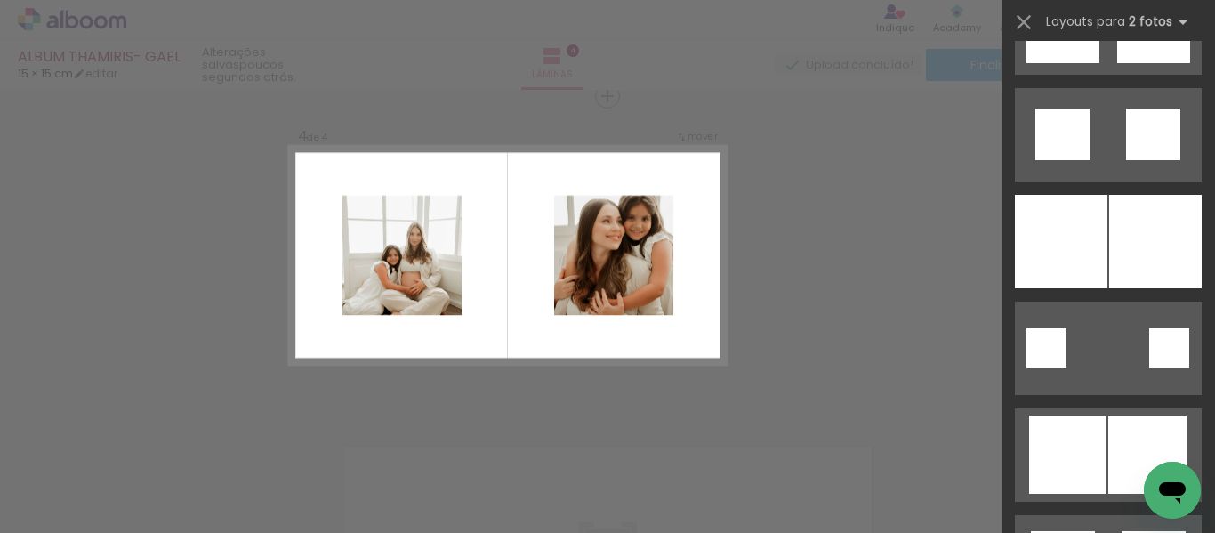
scroll to position [1995, 0]
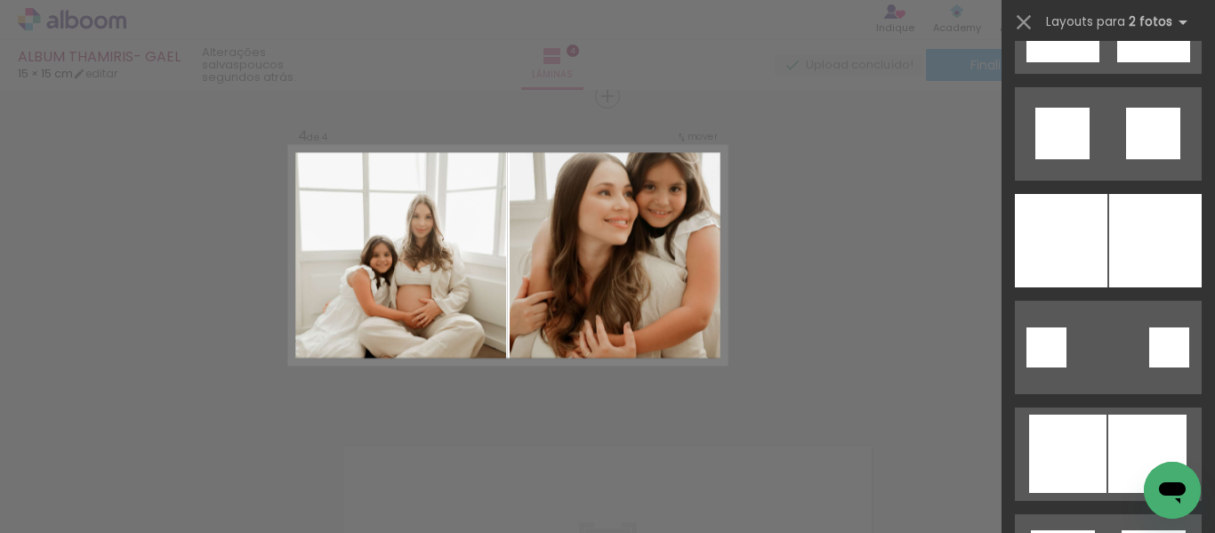
click at [1095, 217] on div at bounding box center [1061, 240] width 93 height 93
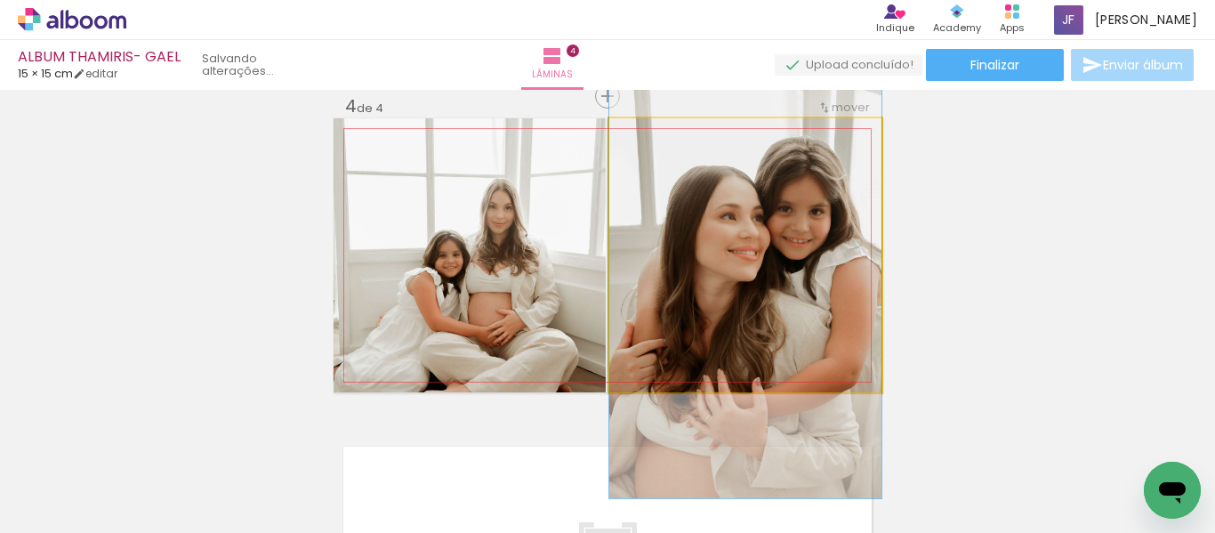
drag, startPoint x: 759, startPoint y: 239, endPoint x: 705, endPoint y: 278, distance: 66.2
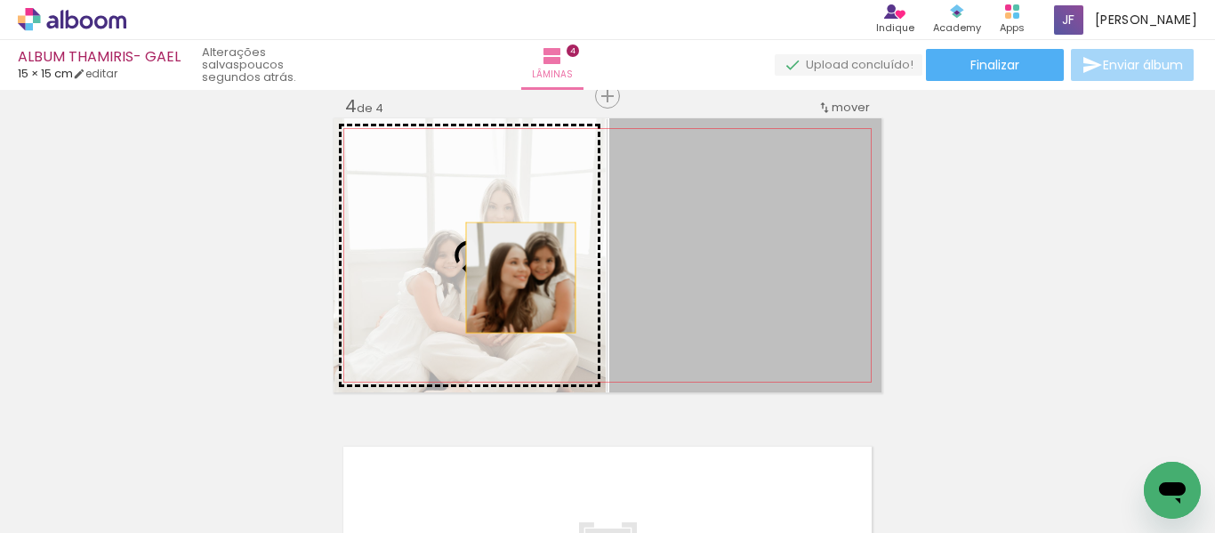
drag, startPoint x: 701, startPoint y: 278, endPoint x: 514, endPoint y: 273, distance: 186.9
click at [0, 0] on slot at bounding box center [0, 0] width 0 height 0
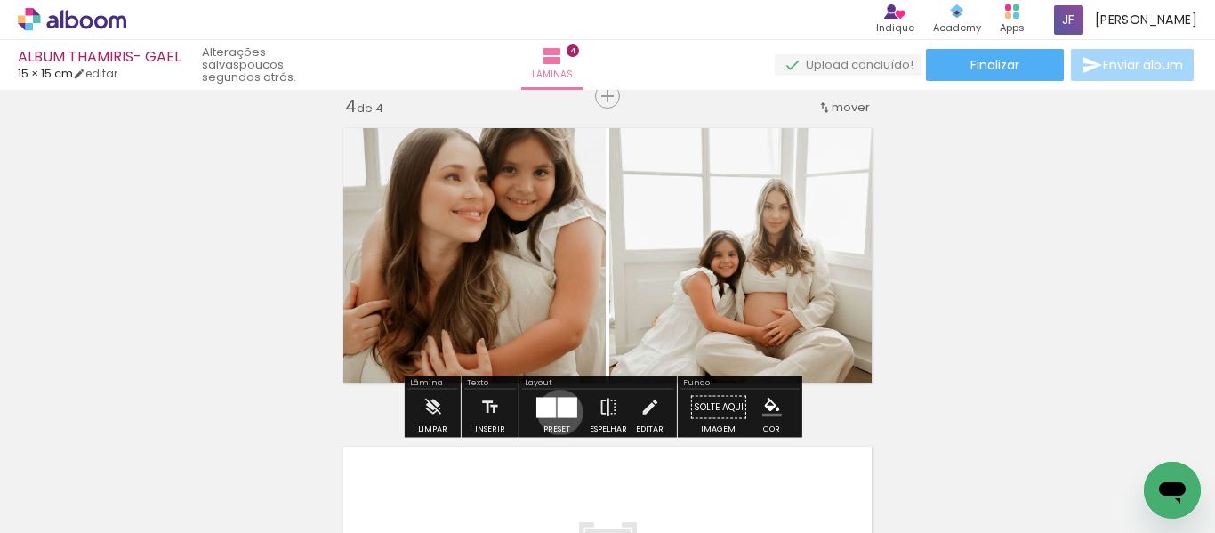
click at [558, 412] on div at bounding box center [568, 407] width 20 height 20
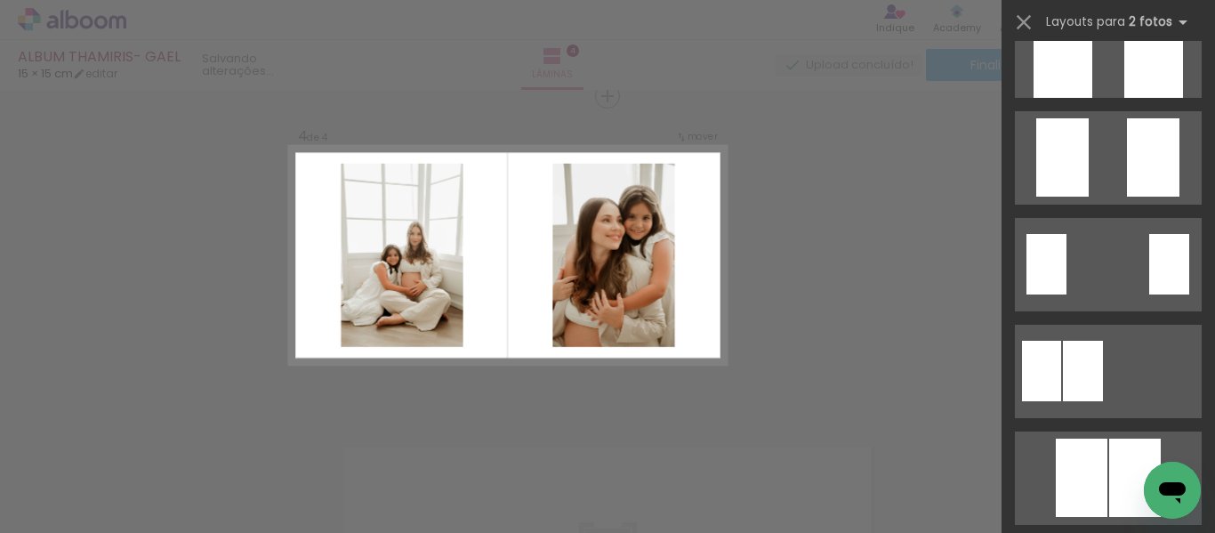
scroll to position [0, 0]
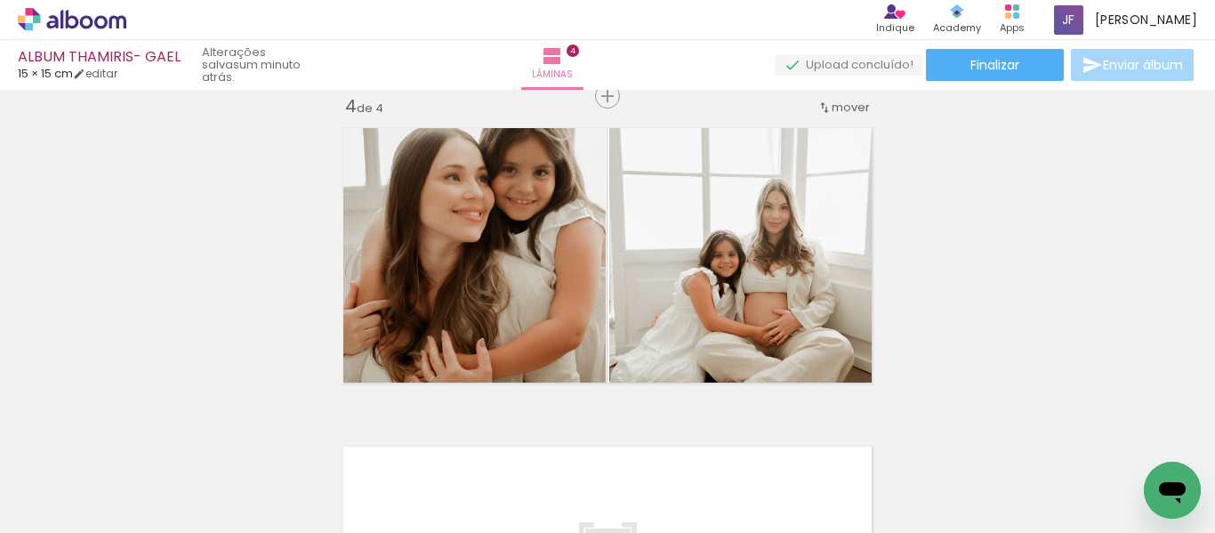
scroll to position [0, 4892]
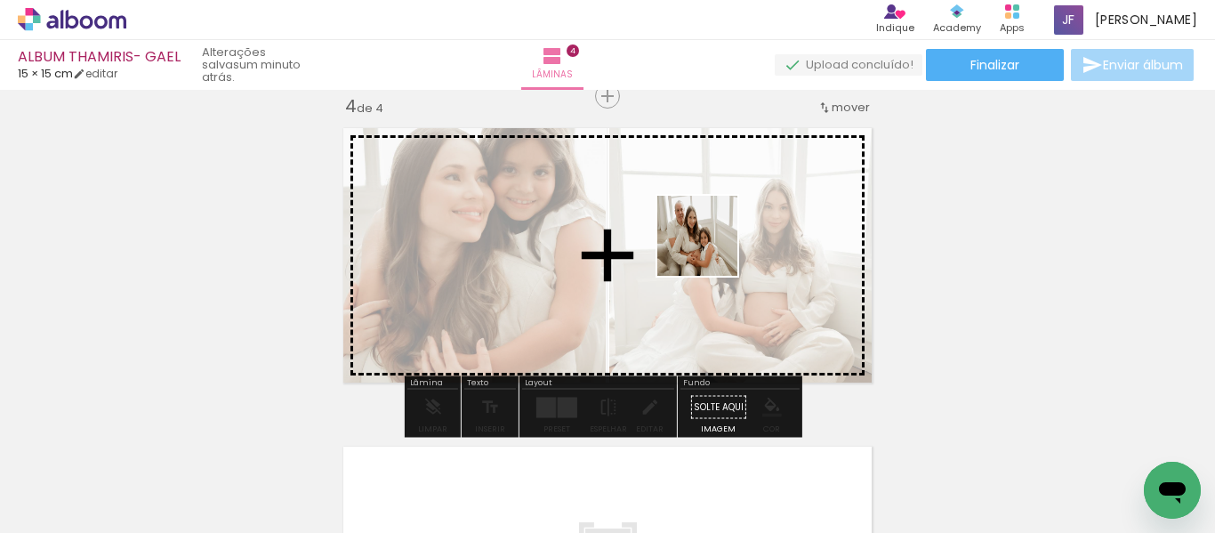
drag, startPoint x: 796, startPoint y: 471, endPoint x: 711, endPoint y: 249, distance: 237.4
click at [711, 249] on quentale-workspace at bounding box center [607, 266] width 1215 height 533
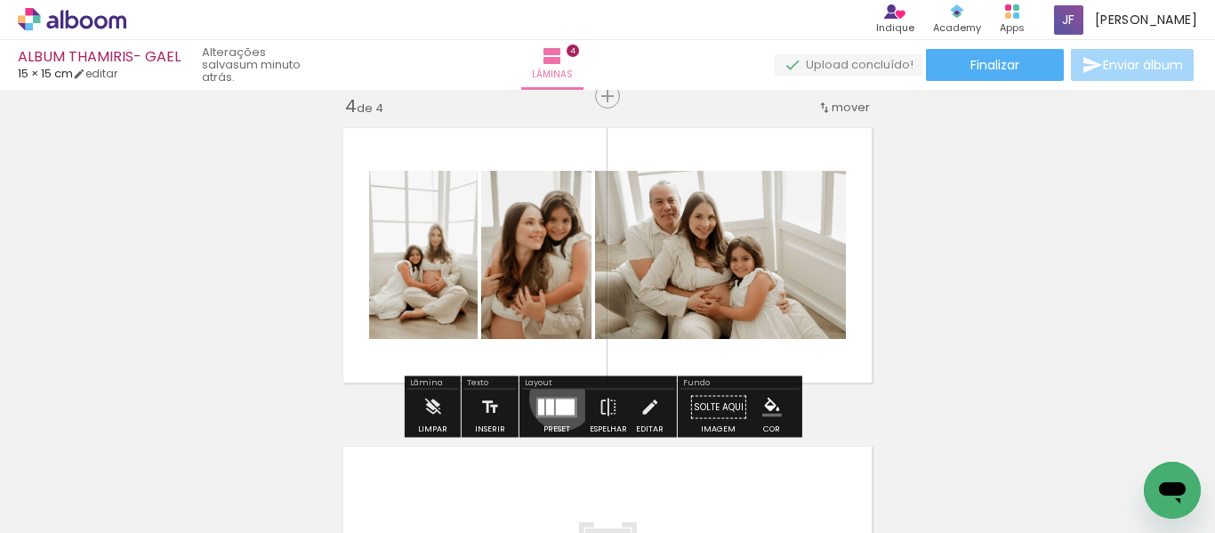
click at [558, 398] on quentale-layouter at bounding box center [556, 407] width 41 height 20
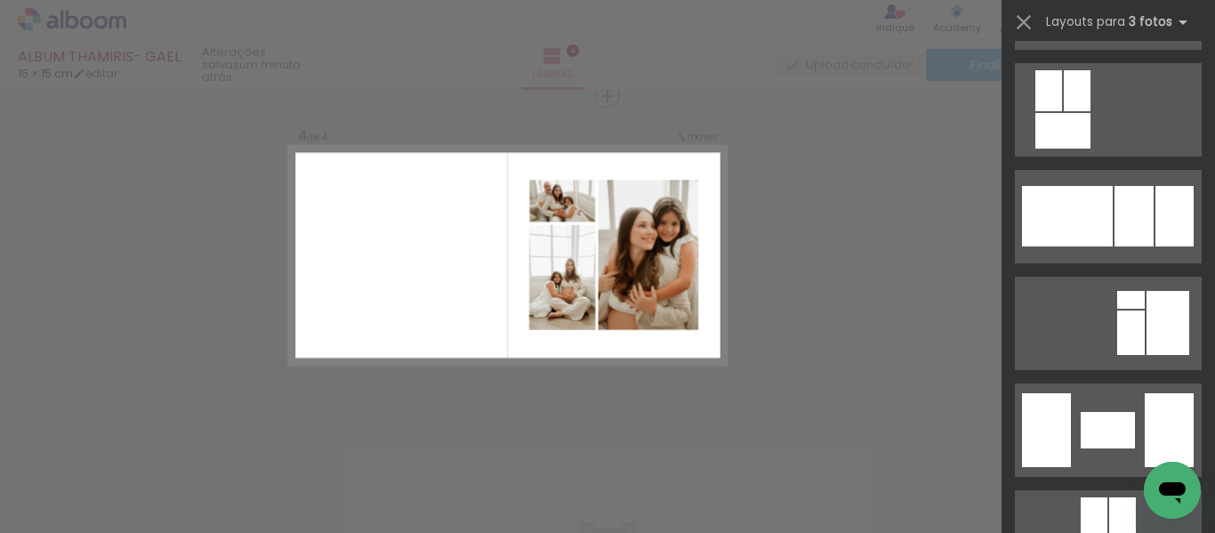
scroll to position [2018, 0]
